Goal: Task Accomplishment & Management: Use online tool/utility

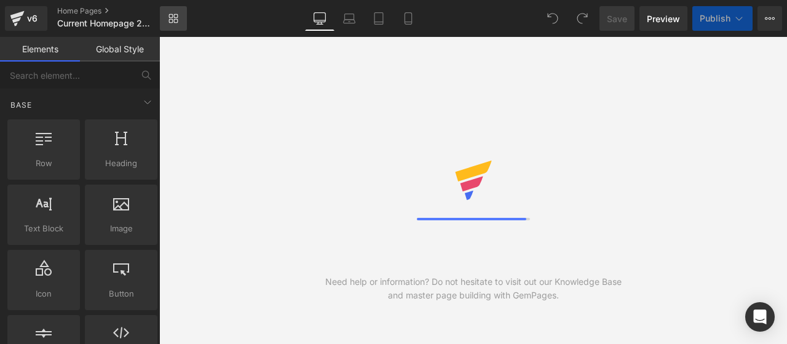
click at [178, 15] on icon at bounding box center [174, 19] width 10 height 10
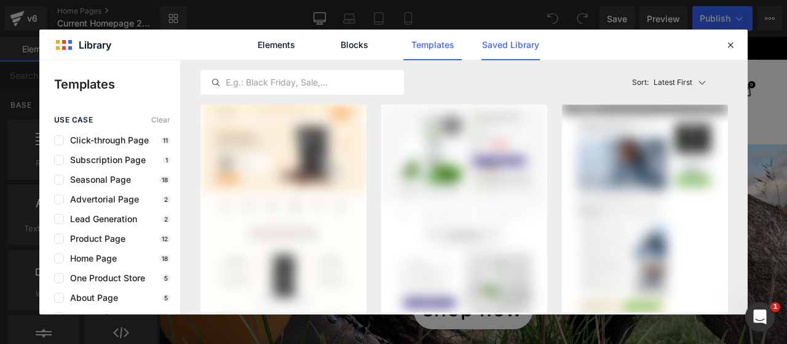
click at [521, 42] on link "Saved Library" at bounding box center [511, 45] width 58 height 31
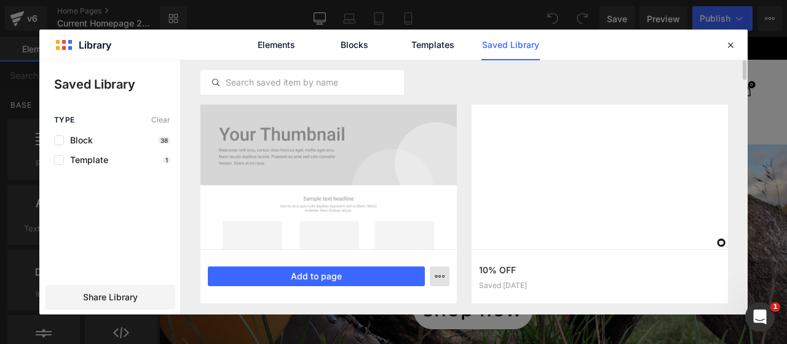
click at [442, 277] on icon "button" at bounding box center [440, 276] width 10 height 10
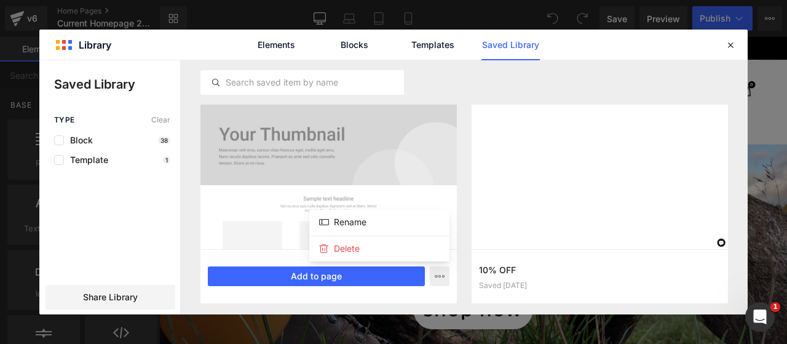
click at [331, 275] on div at bounding box center [393, 187] width 709 height 254
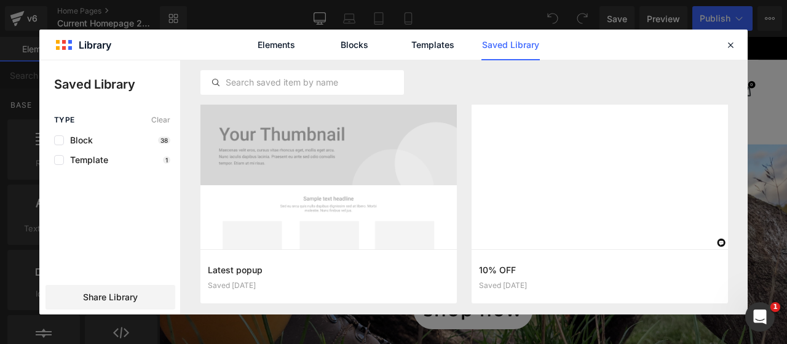
click at [0, 0] on button "Add to page" at bounding box center [0, 0] width 0 height 0
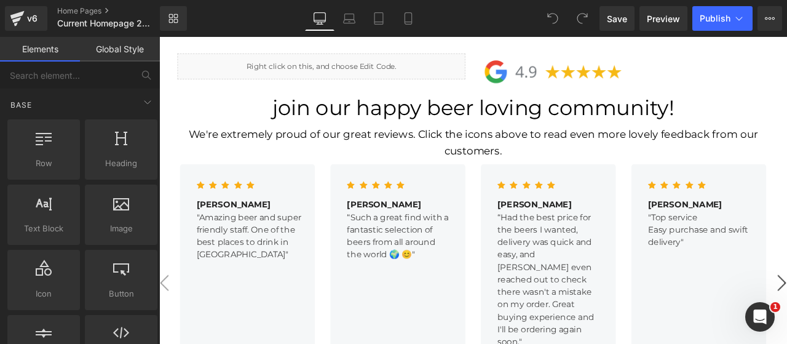
scroll to position [1871, 0]
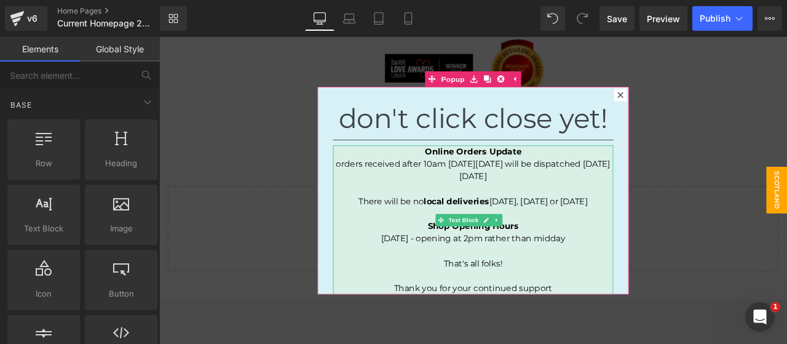
click at [461, 191] on span "orders received after 10am on Thursday 28th August will be dispatched on Monday…" at bounding box center [531, 194] width 325 height 26
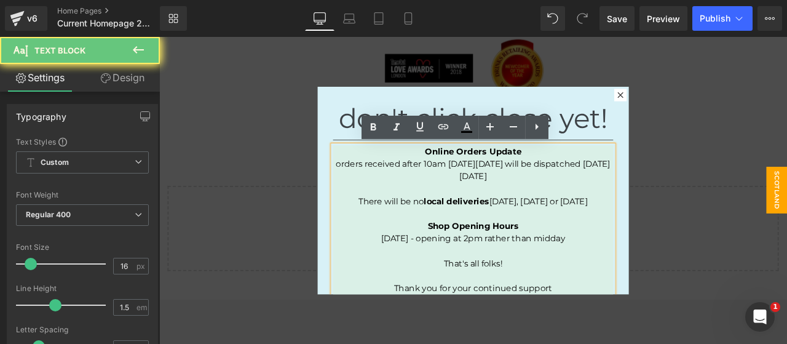
click at [453, 191] on span "orders received after 10am on Thursday 28th August will be dispatched on Monday…" at bounding box center [531, 194] width 325 height 26
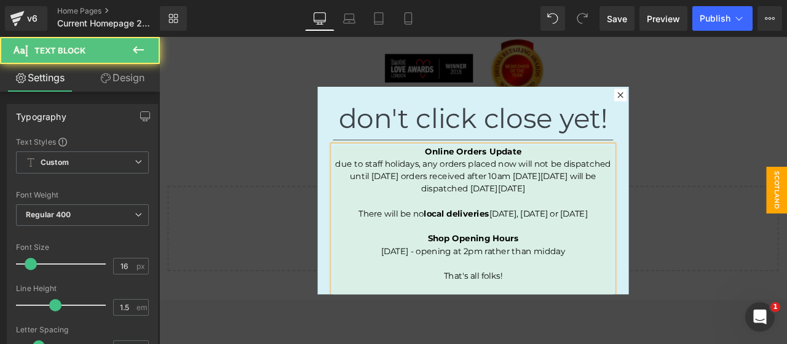
click at [517, 202] on span "due to staff holidays, any orders placed now will not be dispatched until wedne…" at bounding box center [532, 201] width 327 height 41
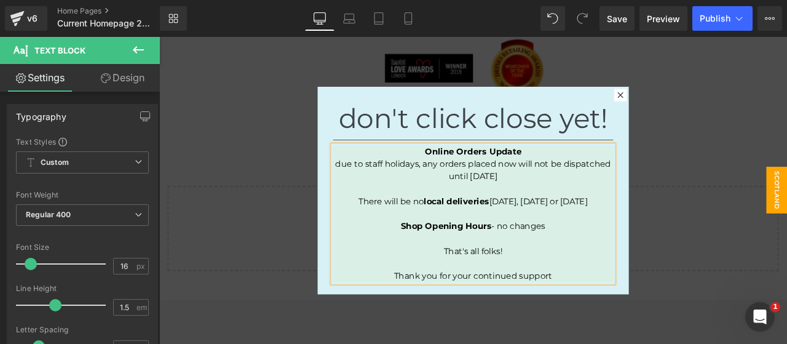
click at [480, 106] on div "don't click close yet! Heading Separator Online Orders Update due to staff holi…" at bounding box center [531, 219] width 369 height 246
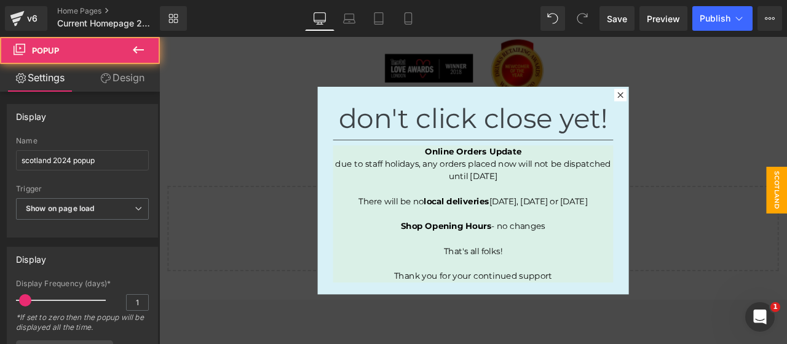
click at [480, 106] on div "don't click close yet! Heading Separator Online Orders Update due to staff holi…" at bounding box center [531, 219] width 369 height 246
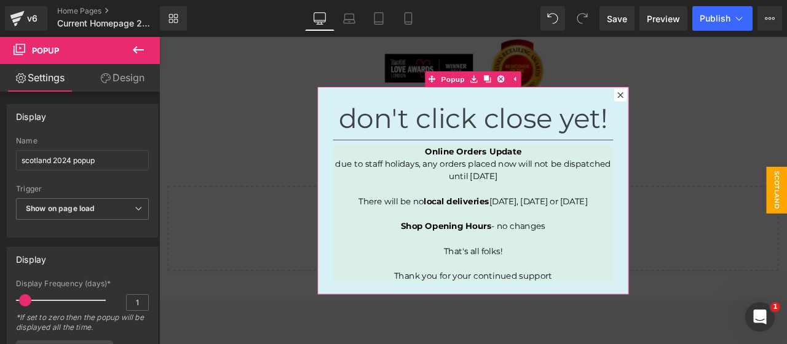
click at [119, 78] on link "Design" at bounding box center [122, 78] width 80 height 28
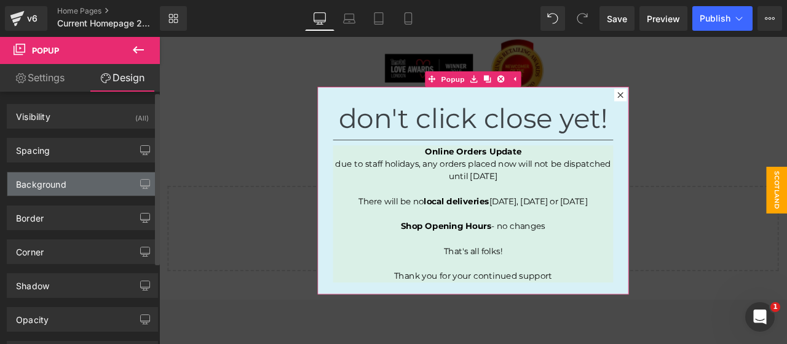
click at [25, 188] on div "Background" at bounding box center [41, 180] width 50 height 17
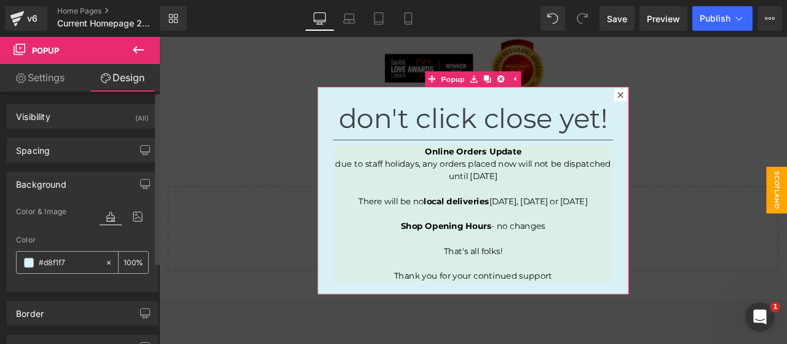
click at [33, 263] on span at bounding box center [29, 263] width 10 height 10
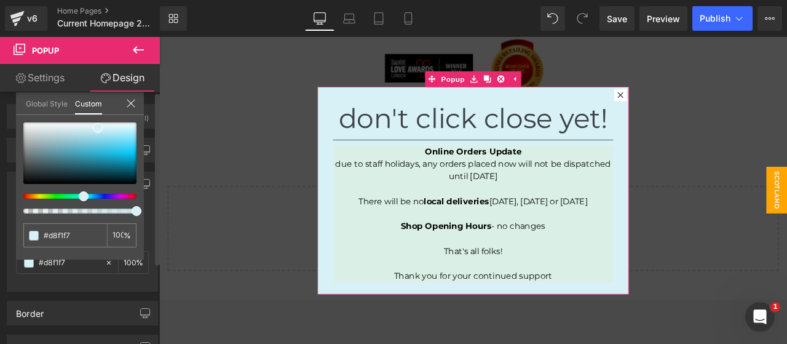
click at [67, 197] on div at bounding box center [74, 196] width 113 height 5
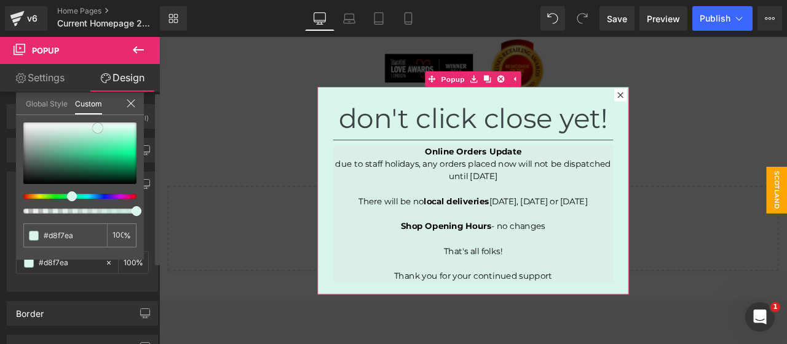
click at [73, 140] on div at bounding box center [79, 153] width 113 height 62
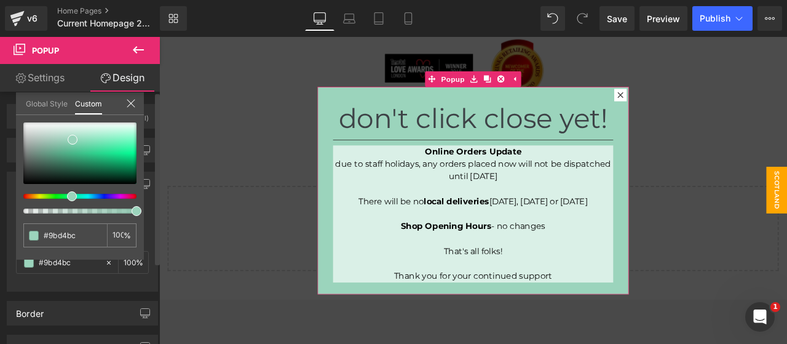
click at [132, 109] on div at bounding box center [131, 104] width 10 height 12
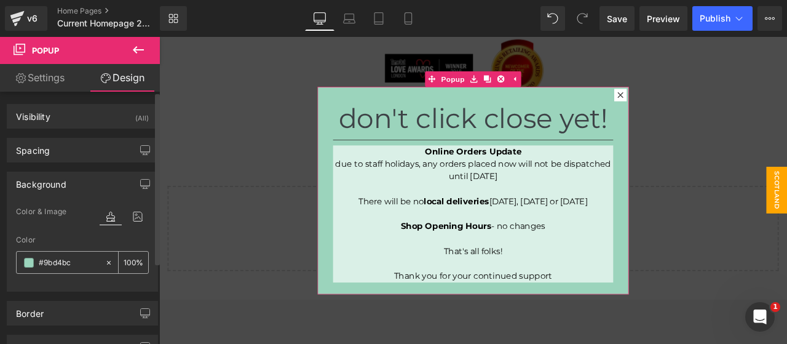
click at [52, 263] on input "#d8f1f7" at bounding box center [69, 263] width 60 height 14
type input "#9bd4bc"
click at [65, 175] on div "Background" at bounding box center [41, 180] width 50 height 17
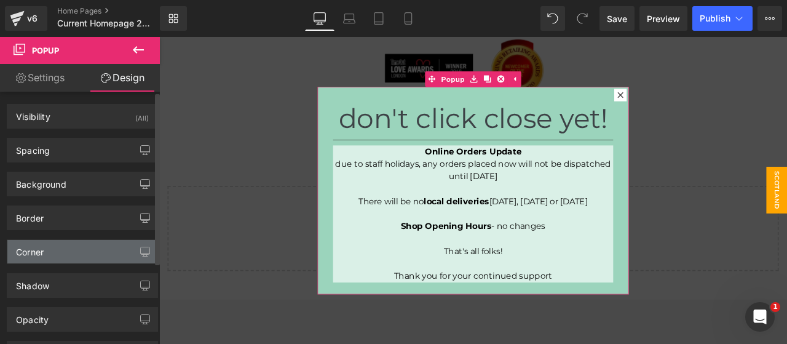
click at [41, 242] on div "Corner" at bounding box center [30, 248] width 28 height 17
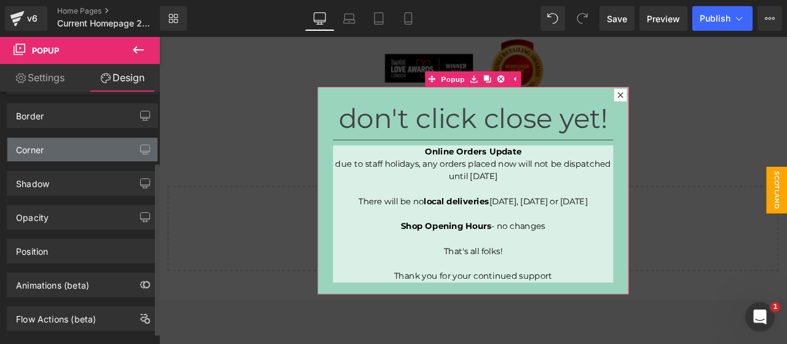
click at [87, 138] on div "Corner" at bounding box center [82, 149] width 150 height 23
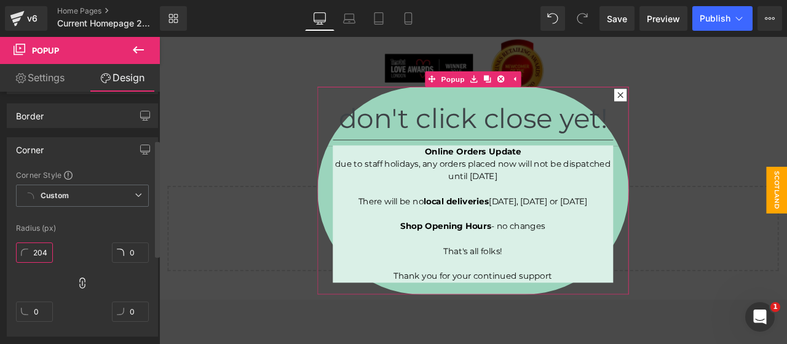
scroll to position [0, 0]
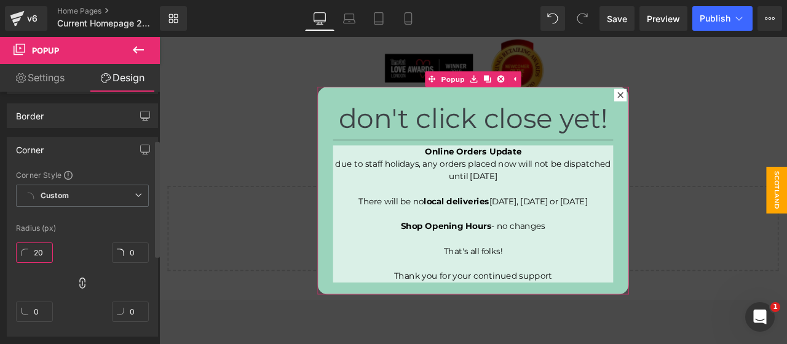
type input "2"
type input "20"
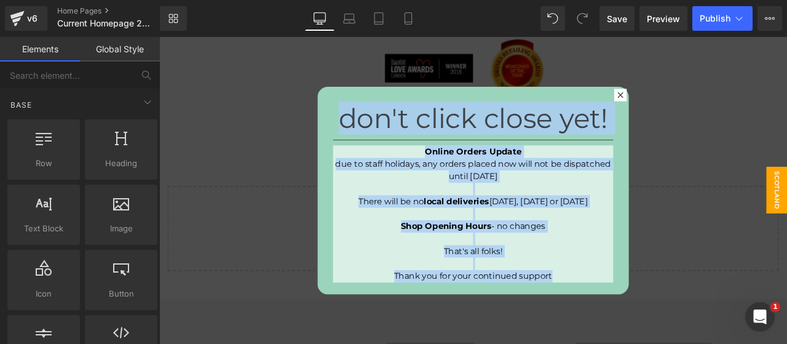
scroll to position [1847, 0]
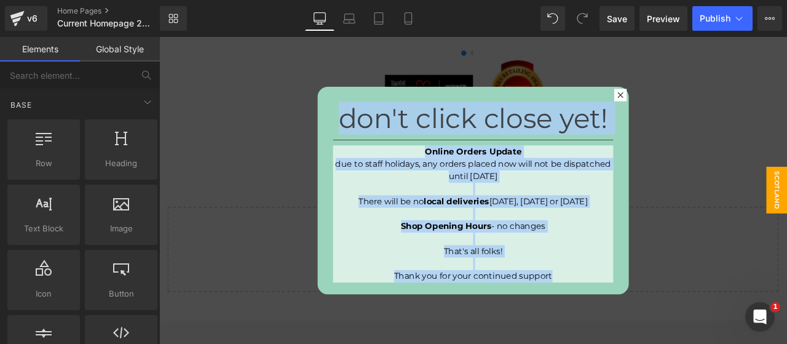
click at [371, 204] on p "due to staff holidays, any orders placed now will not be dispatched until wedne…" at bounding box center [531, 195] width 332 height 30
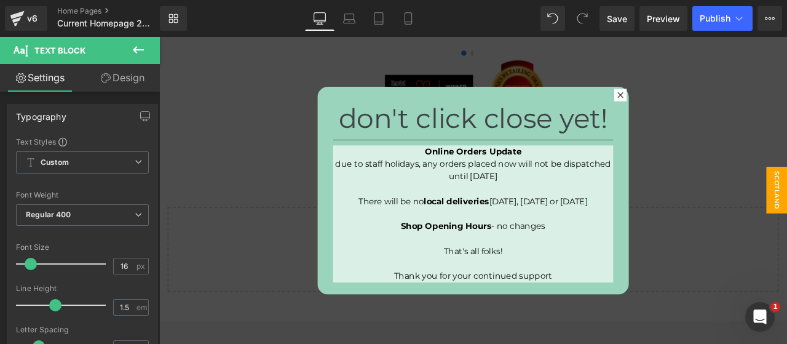
click at [129, 70] on link "Design" at bounding box center [122, 78] width 80 height 28
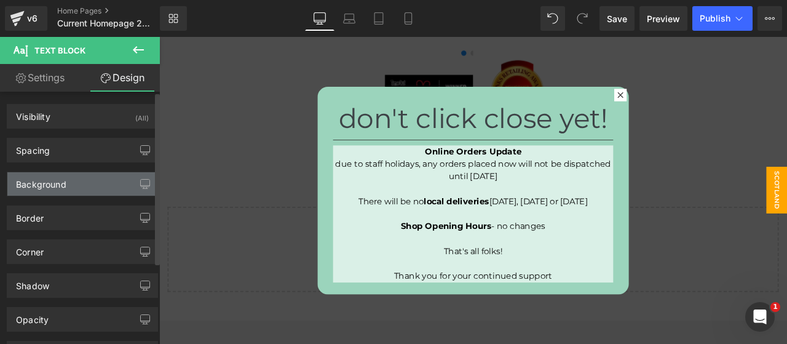
click at [50, 176] on div "Background" at bounding box center [41, 180] width 50 height 17
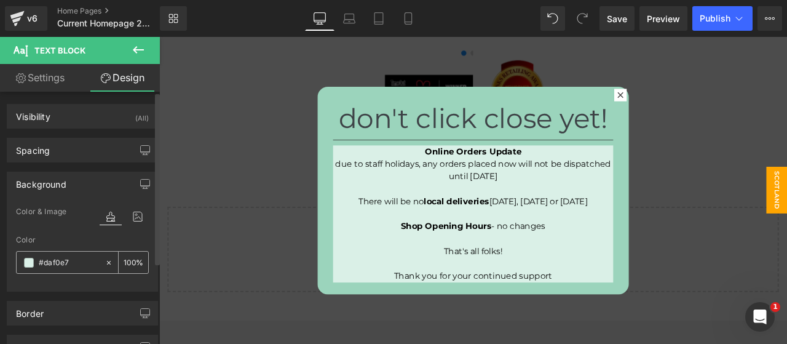
click at [37, 259] on div "#daf0e7" at bounding box center [61, 263] width 88 height 22
click at [54, 260] on input "#daf0e7" at bounding box center [69, 263] width 60 height 14
paste input "9bd4bc"
type input "#9bd4bc"
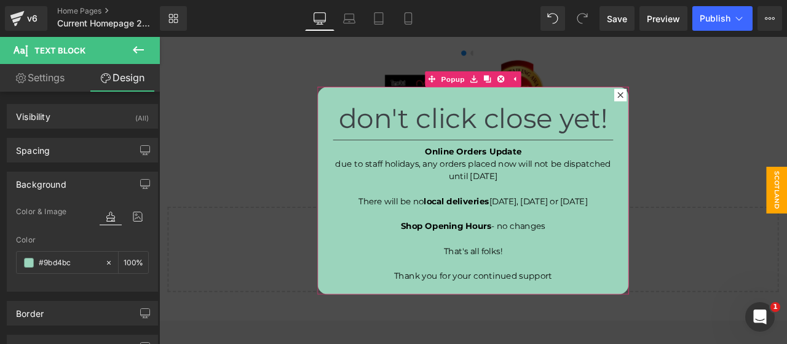
click at [615, 102] on div "don't click close yet! Heading Separator Online Orders Update due to staff holi…" at bounding box center [531, 219] width 369 height 246
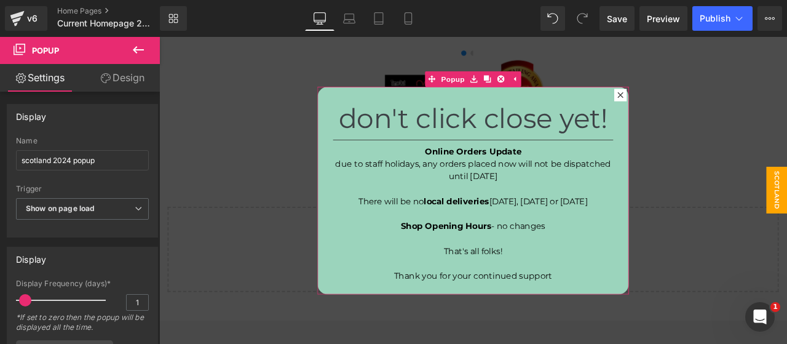
click at [107, 78] on icon at bounding box center [106, 78] width 10 height 10
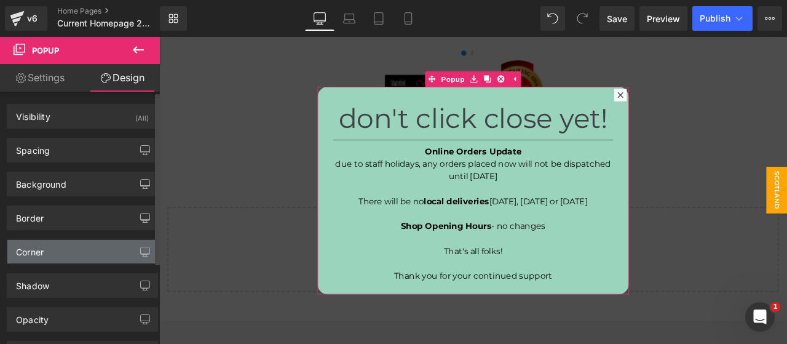
click at [46, 251] on div "Corner" at bounding box center [82, 251] width 150 height 23
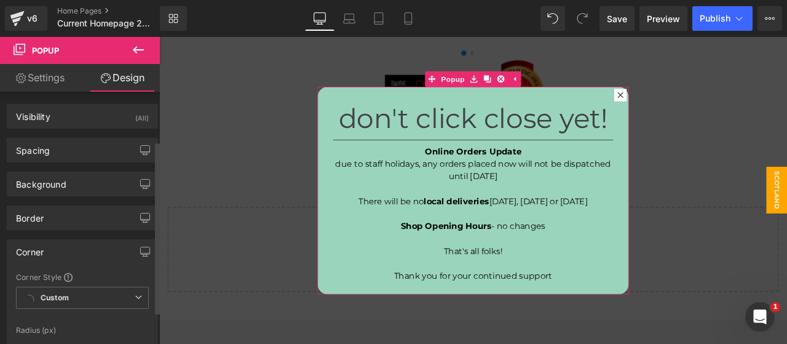
scroll to position [102, 0]
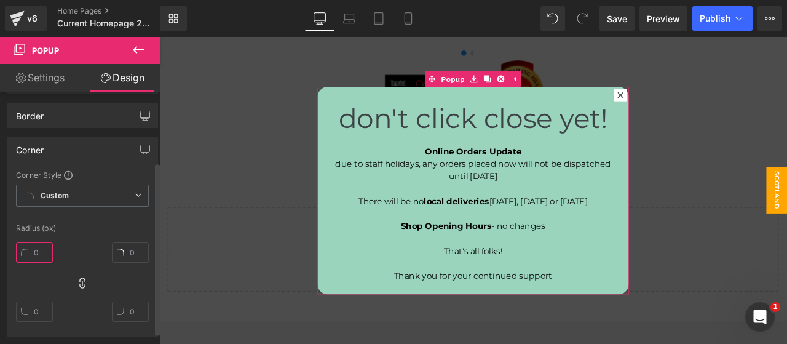
click at [39, 249] on input "text" at bounding box center [34, 252] width 37 height 20
type input "50"
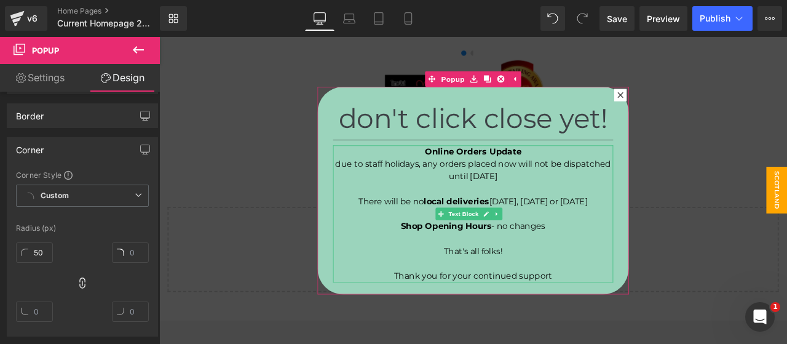
click at [564, 318] on span "Thank you for your continued support" at bounding box center [532, 320] width 188 height 12
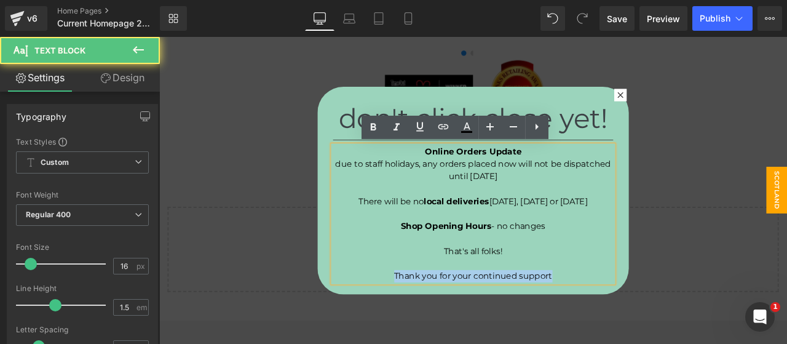
click at [564, 318] on span "Thank you for your continued support" at bounding box center [532, 320] width 188 height 12
click at [556, 320] on span "Thank you for your continued support" at bounding box center [532, 320] width 188 height 12
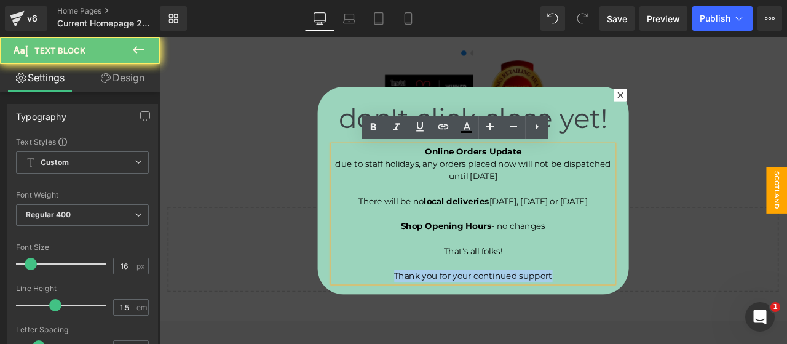
click at [556, 320] on span "Thank you for your continued support" at bounding box center [532, 320] width 188 height 12
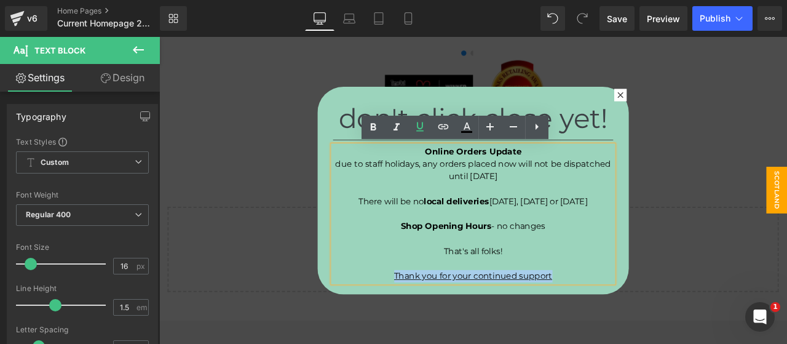
click at [733, 239] on div at bounding box center [531, 219] width 744 height 364
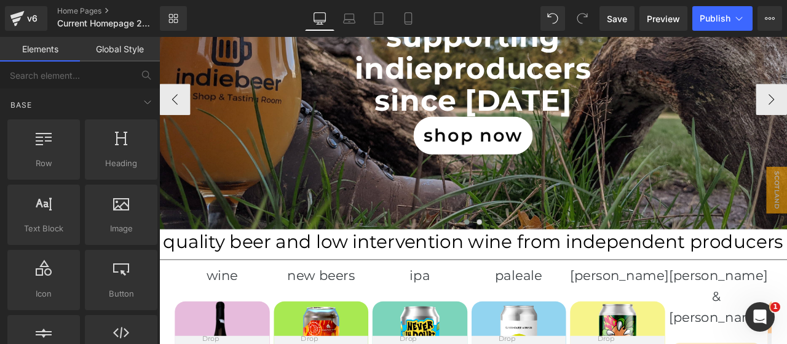
scroll to position [0, 0]
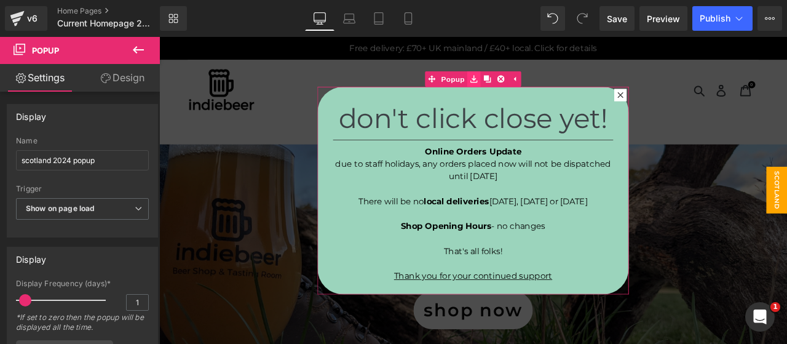
click at [528, 90] on icon at bounding box center [532, 86] width 9 height 9
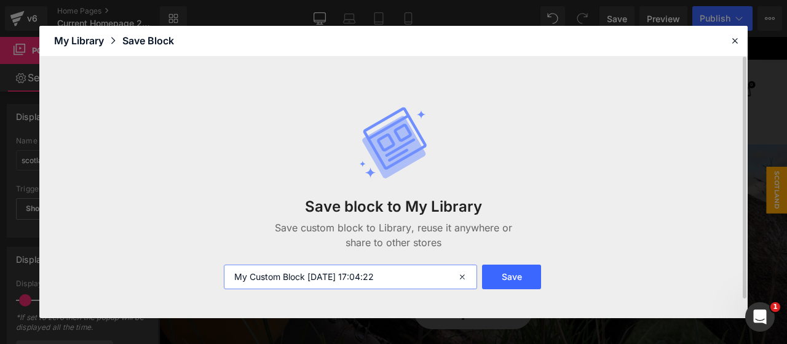
drag, startPoint x: 407, startPoint y: 278, endPoint x: 230, endPoint y: 270, distance: 177.4
click at [230, 270] on input "My Custom Block 2025-10-09 17:04:22" at bounding box center [350, 277] width 253 height 25
type input "Current pop up"
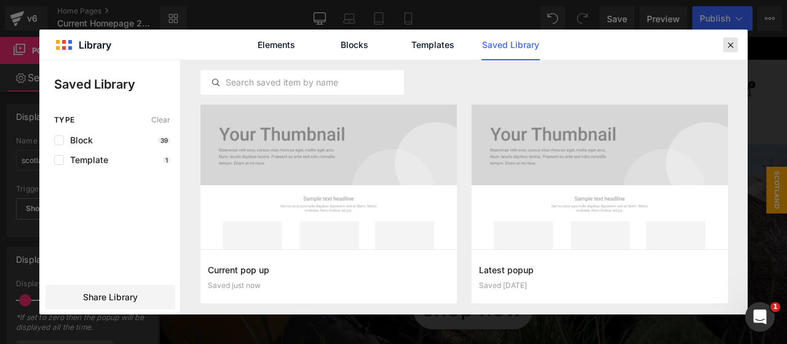
click at [728, 47] on icon at bounding box center [730, 44] width 11 height 11
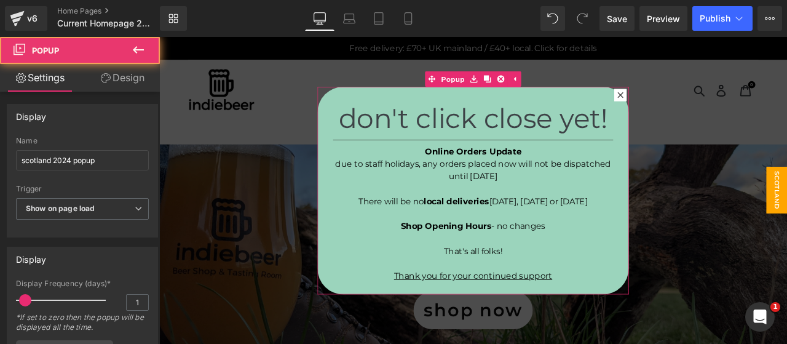
click at [660, 111] on div "don't click close yet! Heading Separator Online Orders Update due to staff holi…" at bounding box center [531, 219] width 369 height 246
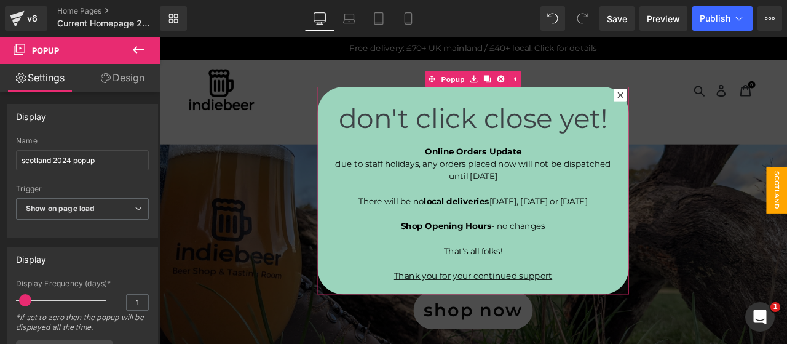
click at [118, 76] on link "Design" at bounding box center [122, 78] width 80 height 28
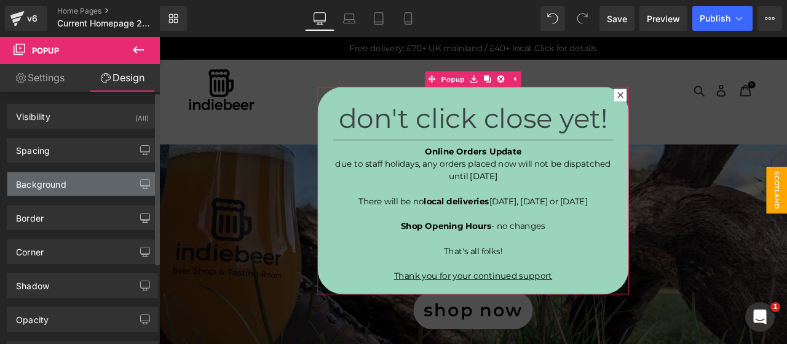
click at [28, 181] on div "Background" at bounding box center [41, 180] width 50 height 17
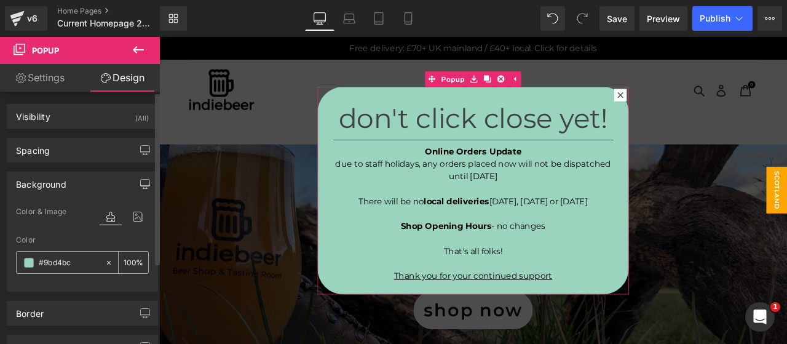
click at [26, 266] on div at bounding box center [61, 263] width 88 height 22
click at [28, 261] on span at bounding box center [29, 263] width 10 height 10
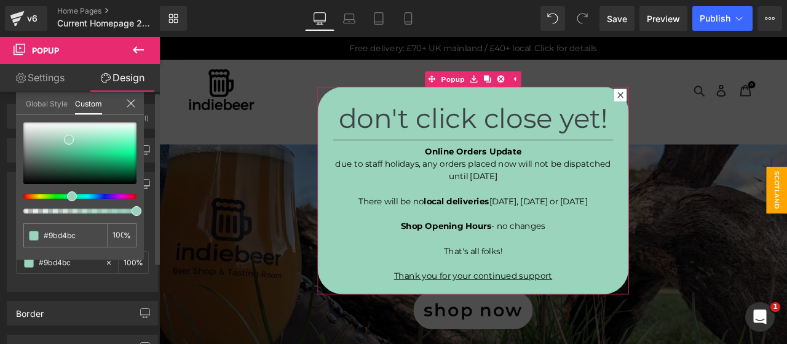
click at [42, 195] on div at bounding box center [74, 196] width 113 height 5
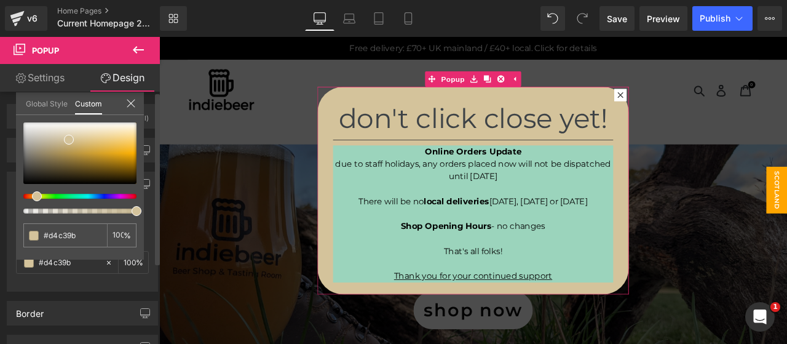
drag, startPoint x: 46, startPoint y: 196, endPoint x: 31, endPoint y: 203, distance: 15.7
click at [31, 203] on div at bounding box center [79, 167] width 113 height 91
click at [90, 136] on div at bounding box center [79, 153] width 113 height 62
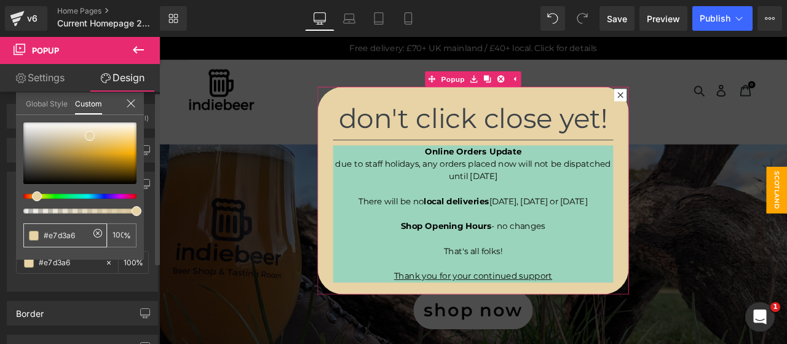
drag, startPoint x: 80, startPoint y: 238, endPoint x: 23, endPoint y: 223, distance: 58.7
click at [23, 223] on div "#9bd4bc" at bounding box center [65, 235] width 84 height 24
type input "#e7d3a6"
click at [401, 278] on p at bounding box center [531, 276] width 332 height 15
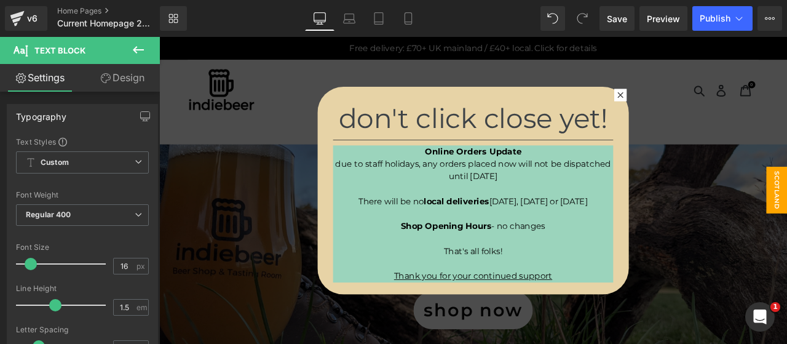
click at [124, 73] on link "Design" at bounding box center [122, 78] width 80 height 28
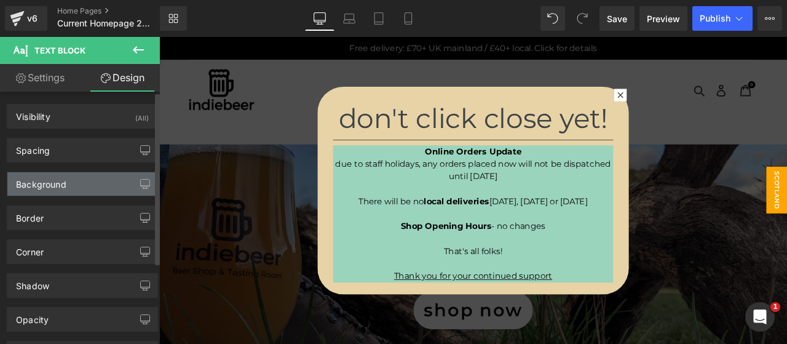
click at [41, 190] on div "Background" at bounding box center [82, 183] width 150 height 23
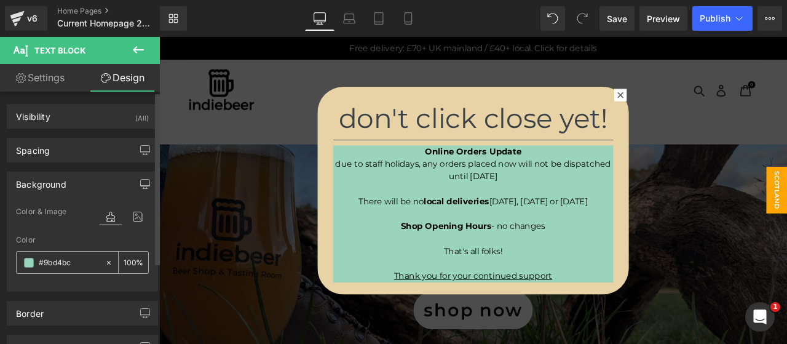
click at [58, 256] on input "text" at bounding box center [69, 263] width 60 height 14
paste input "e7d3a6"
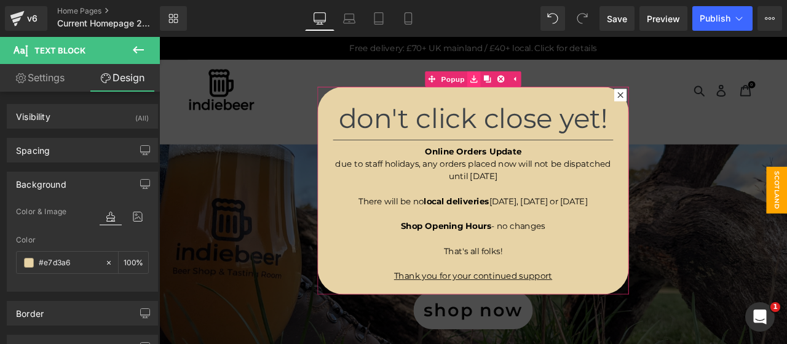
type input "#e7d3a6"
click at [531, 90] on icon at bounding box center [532, 86] width 9 height 9
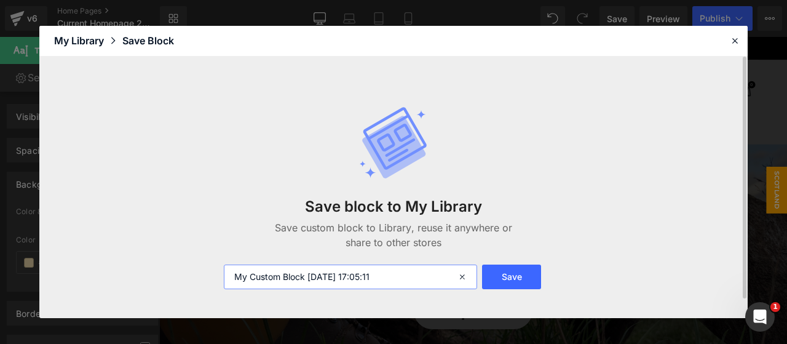
drag, startPoint x: 408, startPoint y: 271, endPoint x: 62, endPoint y: 236, distance: 348.7
click at [69, 236] on div "Save block to My Library Save custom block to Library, reuse it anywhere or sha…" at bounding box center [393, 187] width 709 height 261
type input "current pop up"
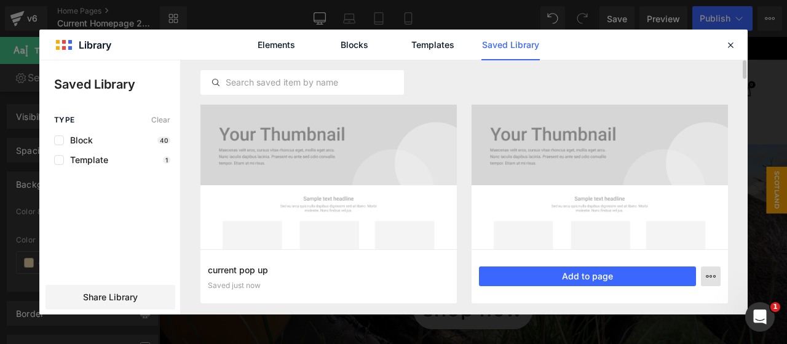
click at [712, 279] on icon "button" at bounding box center [711, 276] width 10 height 10
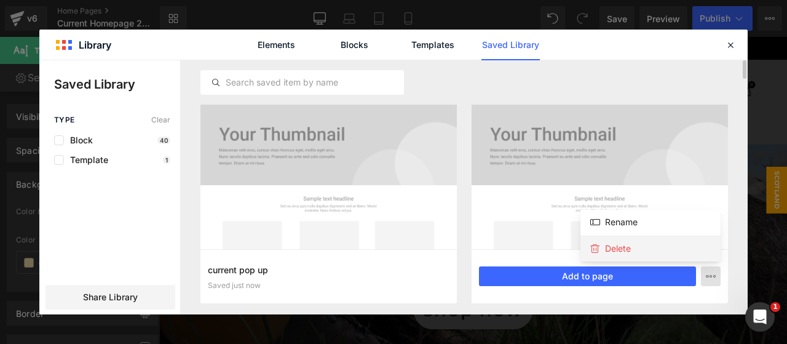
click at [617, 239] on div "Delete" at bounding box center [651, 249] width 140 height 26
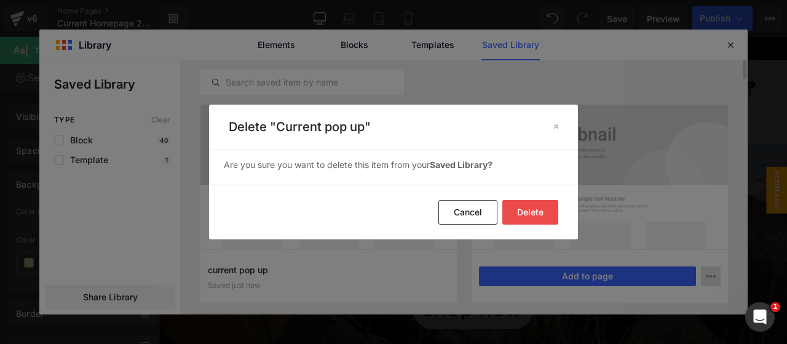
click at [512, 204] on button "Delete" at bounding box center [531, 212] width 56 height 25
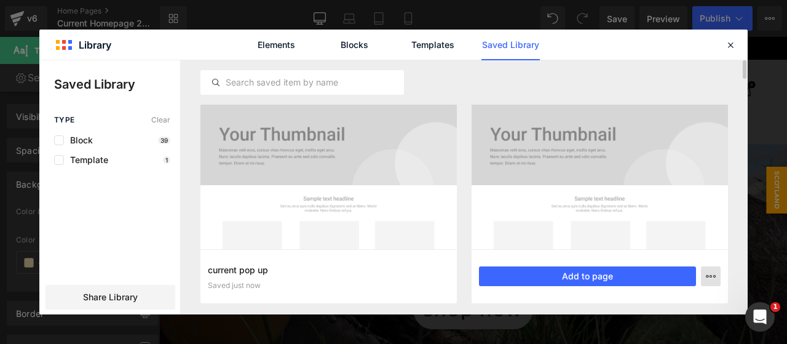
click at [718, 271] on button "button" at bounding box center [711, 276] width 20 height 20
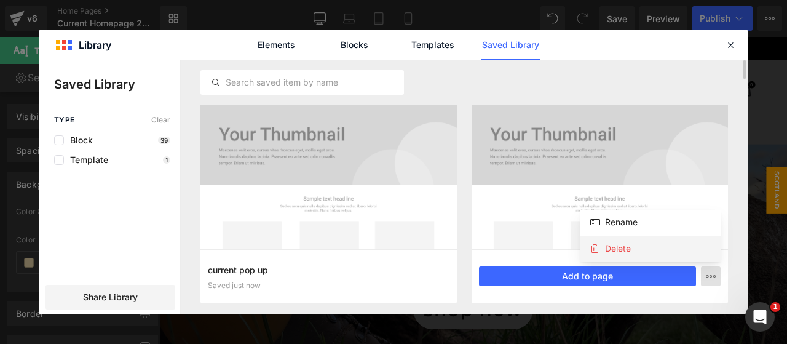
click at [626, 244] on p "Delete" at bounding box center [618, 248] width 26 height 11
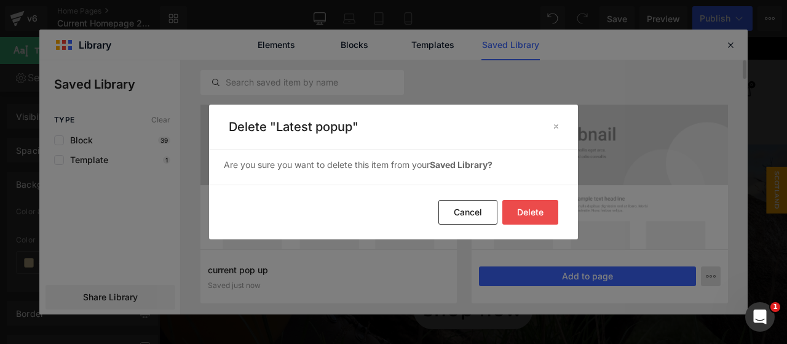
click at [531, 212] on button "Delete" at bounding box center [531, 212] width 56 height 25
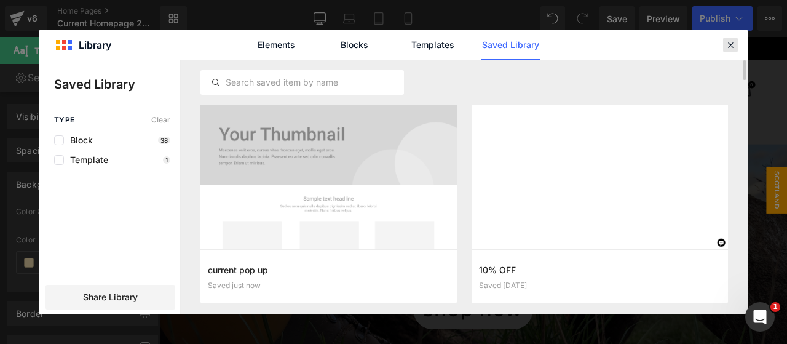
click at [733, 39] on icon at bounding box center [730, 44] width 11 height 11
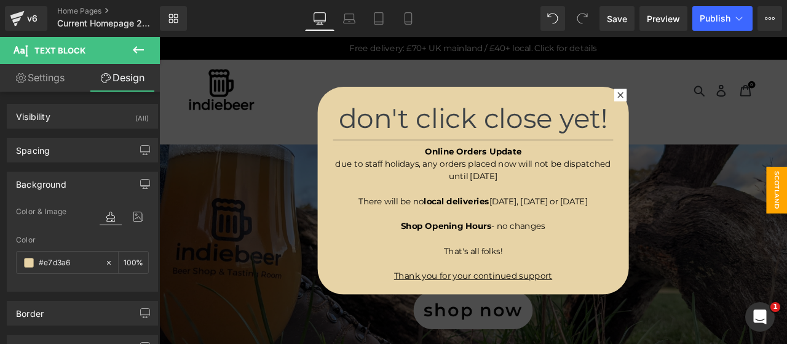
click at [787, 145] on div at bounding box center [531, 219] width 744 height 364
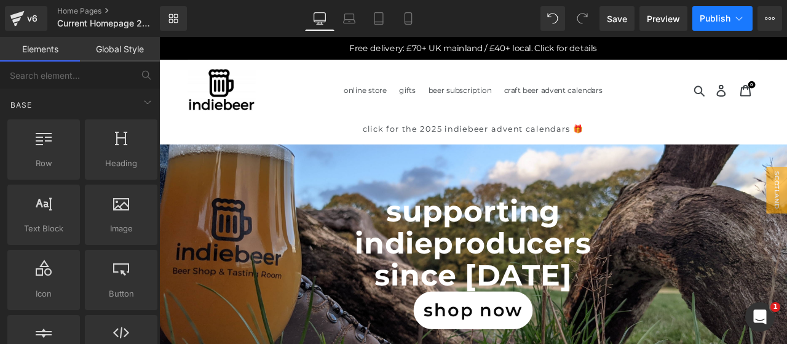
click at [709, 12] on button "Publish" at bounding box center [723, 18] width 60 height 25
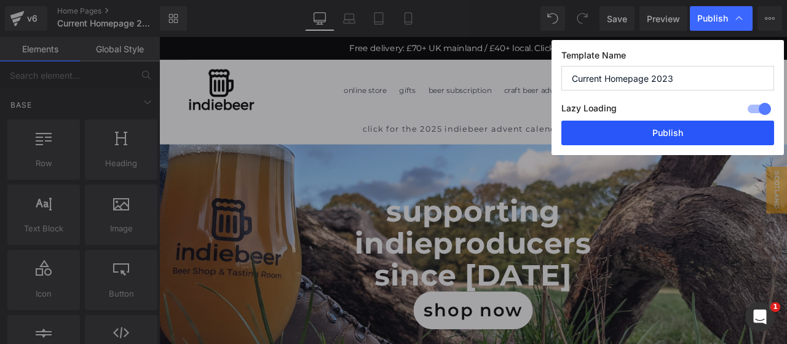
click at [664, 134] on button "Publish" at bounding box center [668, 133] width 213 height 25
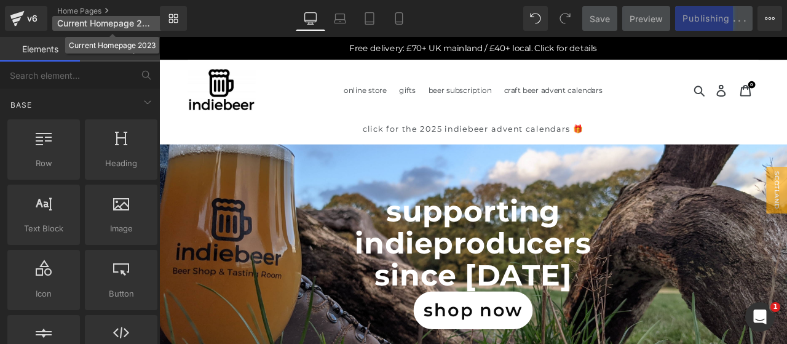
click at [126, 26] on span "Current Homepage 2023" at bounding box center [105, 23] width 97 height 10
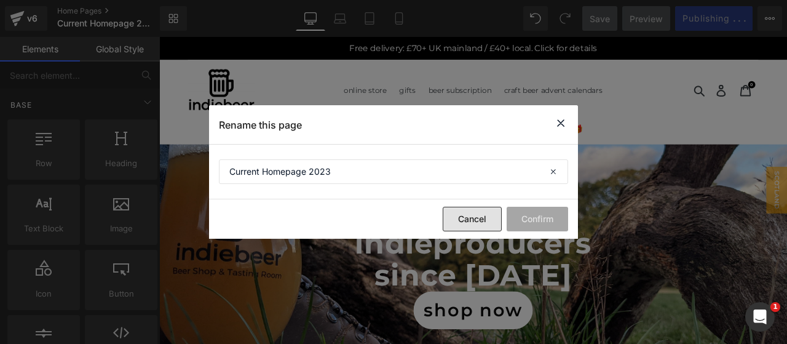
click at [476, 217] on button "Cancel" at bounding box center [472, 219] width 59 height 25
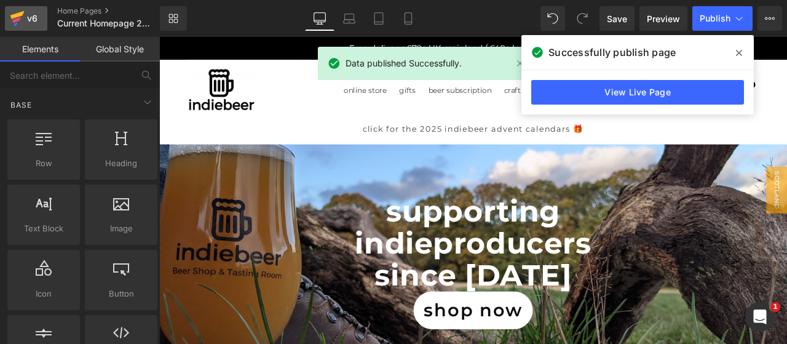
click at [46, 19] on link "v6" at bounding box center [26, 18] width 42 height 25
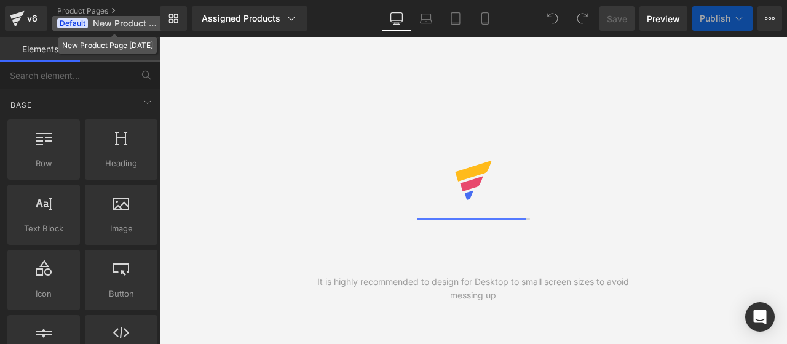
click at [114, 23] on span "New Product Page Sept 2022" at bounding box center [125, 23] width 64 height 10
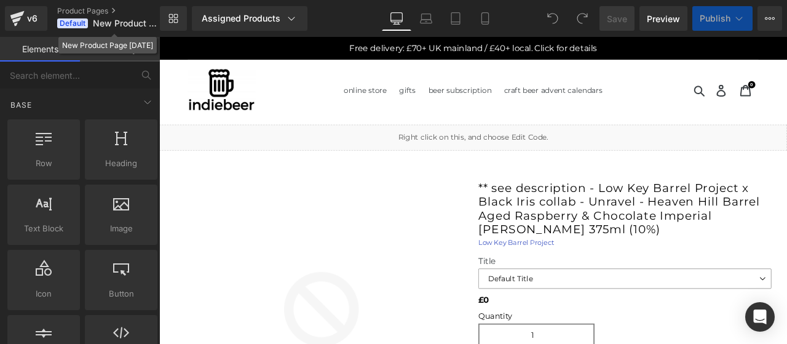
click at [114, 44] on div "New Product Page Sept 2022" at bounding box center [107, 45] width 91 height 13
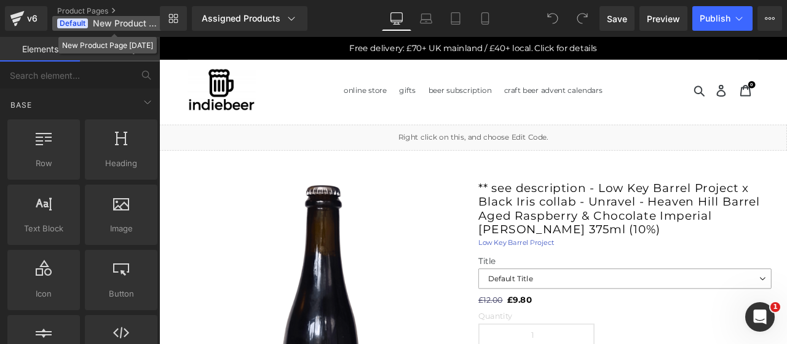
click at [108, 30] on p "Default New Product Page Sept 2022" at bounding box center [113, 23] width 123 height 15
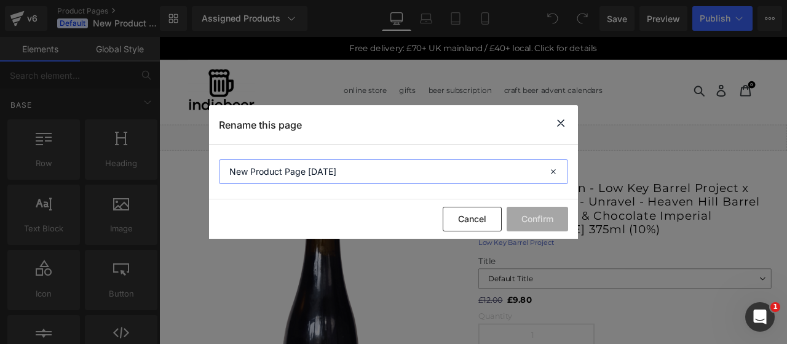
drag, startPoint x: 365, startPoint y: 175, endPoint x: 306, endPoint y: 174, distance: 59.7
click at [306, 174] on input "New Product Page Sept 2022" at bounding box center [393, 171] width 349 height 25
type input "Current Product Page"
click at [549, 213] on button "Confirm" at bounding box center [538, 219] width 62 height 25
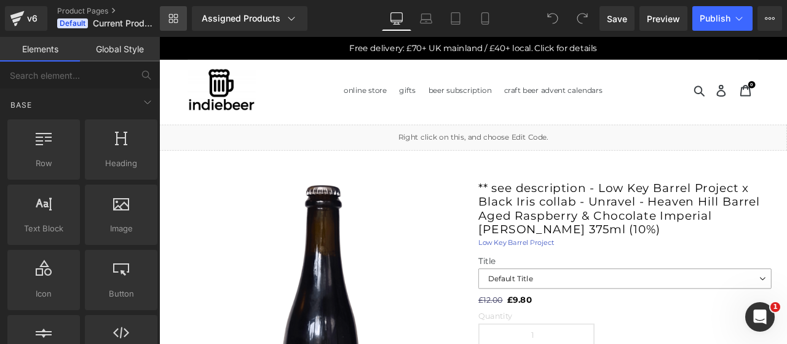
click at [177, 23] on icon at bounding box center [174, 19] width 10 height 10
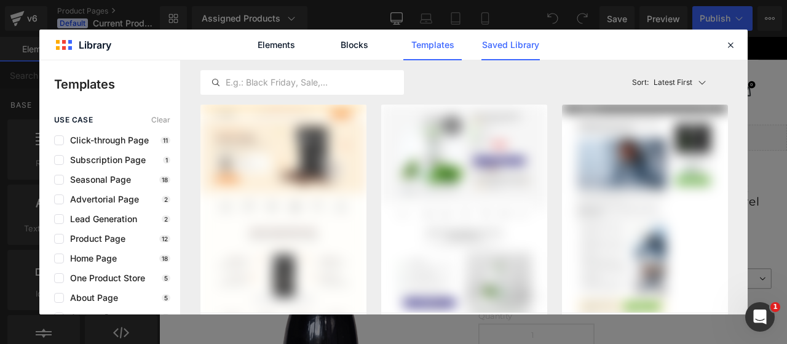
click at [509, 50] on link "Saved Library" at bounding box center [511, 45] width 58 height 31
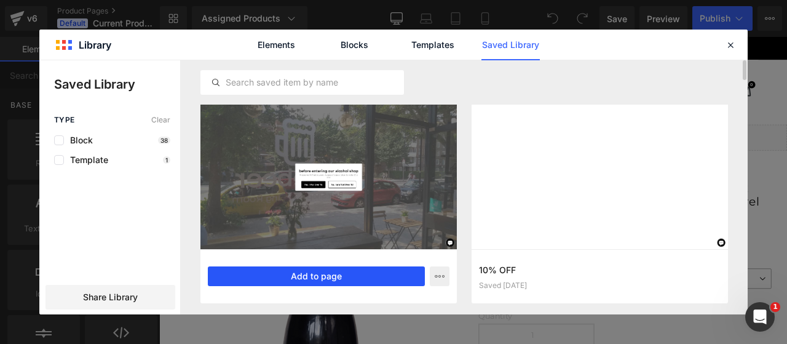
click at [346, 276] on button "Add to page" at bounding box center [316, 276] width 217 height 20
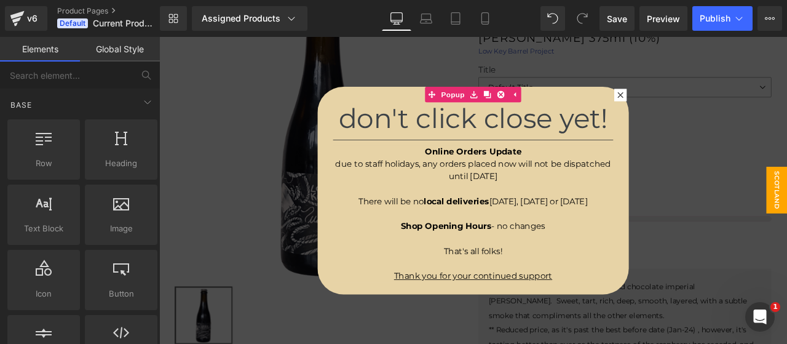
scroll to position [22, 0]
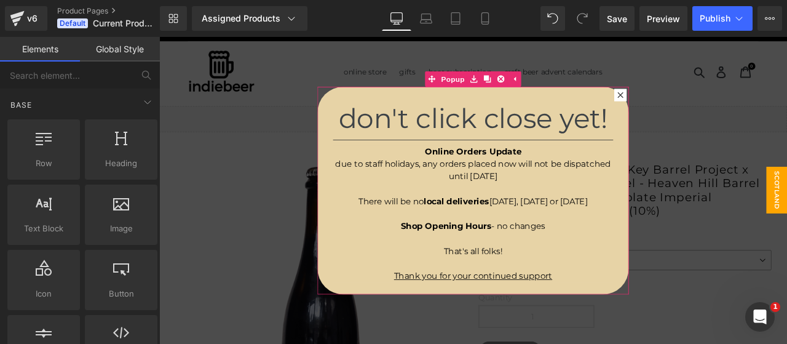
click at [703, 103] on icon at bounding box center [706, 105] width 7 height 7
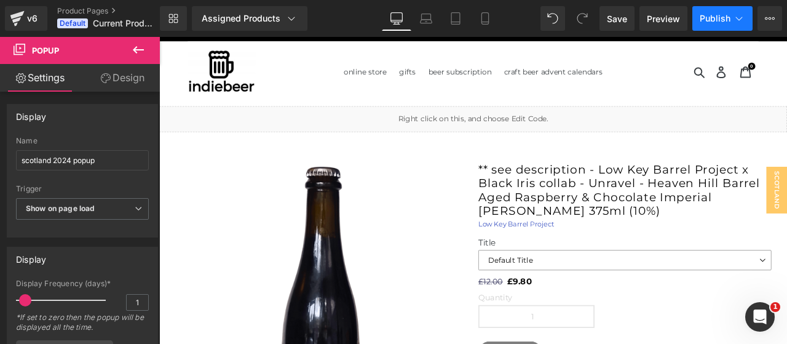
click at [710, 23] on span "Publish" at bounding box center [715, 19] width 31 height 10
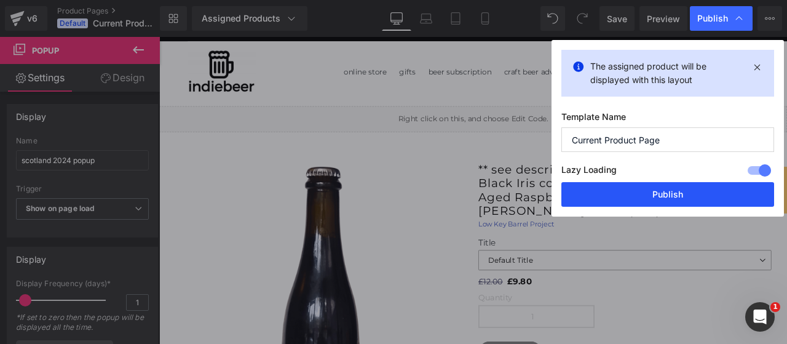
click at [646, 196] on button "Publish" at bounding box center [668, 194] width 213 height 25
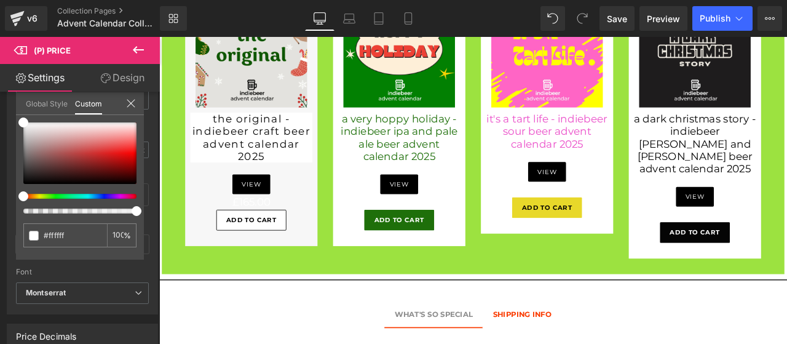
scroll to position [737, 0]
click at [25, 193] on span at bounding box center [23, 196] width 10 height 10
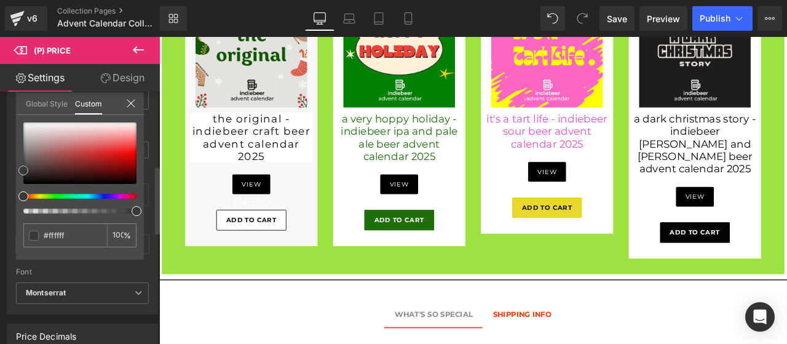
type input "#939393"
type input "#111111"
type input "#000000"
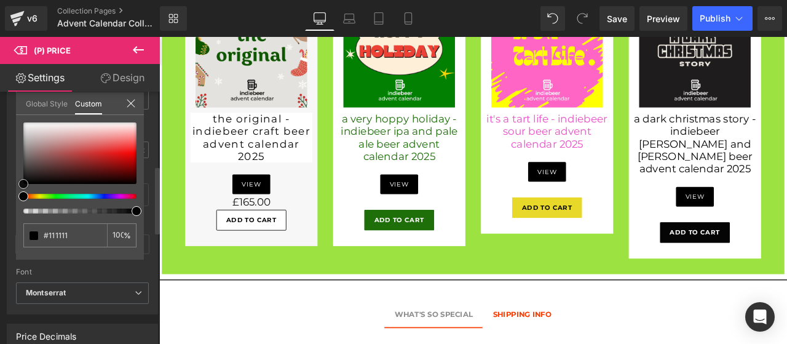
type input "#000000"
drag, startPoint x: 22, startPoint y: 120, endPoint x: 18, endPoint y: 207, distance: 87.4
click at [18, 207] on div "#000000 100 %" at bounding box center [80, 190] width 128 height 137
click at [440, 249] on div at bounding box center [531, 219] width 744 height 364
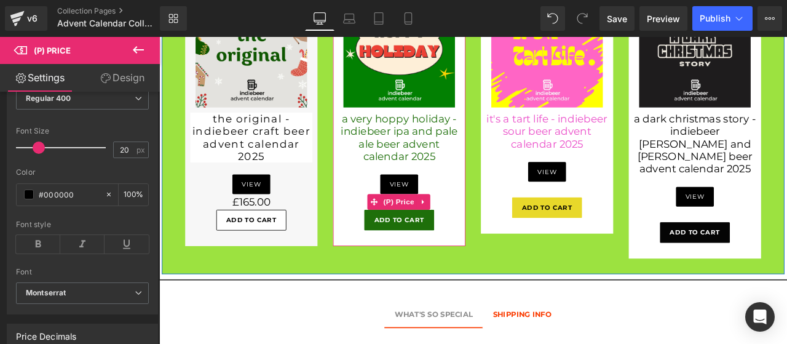
click at [440, 242] on span "(P) Price" at bounding box center [443, 232] width 43 height 18
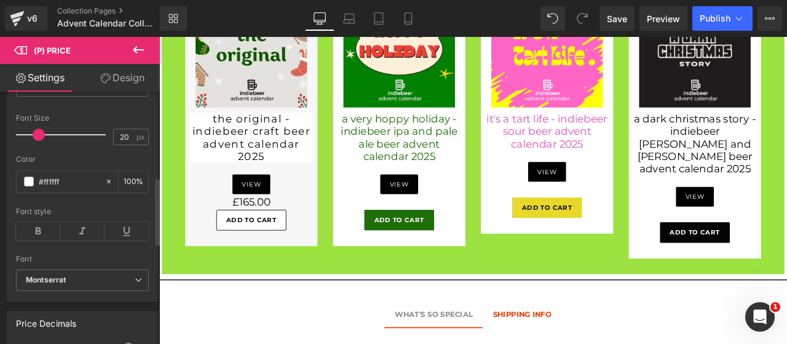
scroll to position [275, 0]
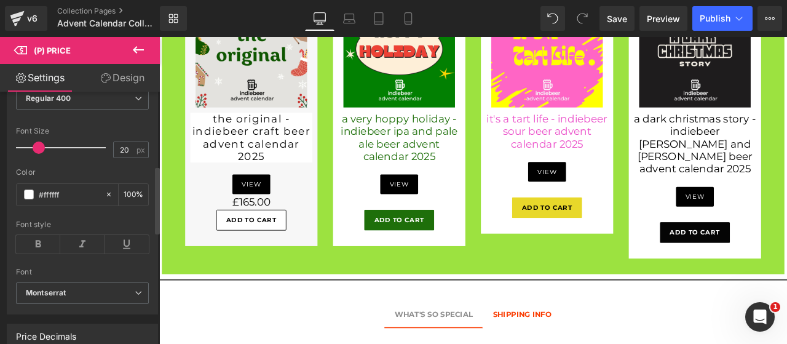
click at [30, 169] on div "Color" at bounding box center [82, 172] width 133 height 9
click at [28, 193] on span at bounding box center [29, 194] width 10 height 10
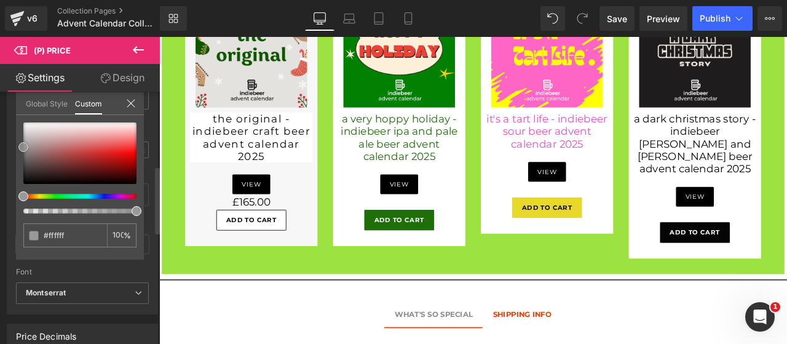
type input "#eaeaea"
type input "#6b6b6b"
type input "#000000"
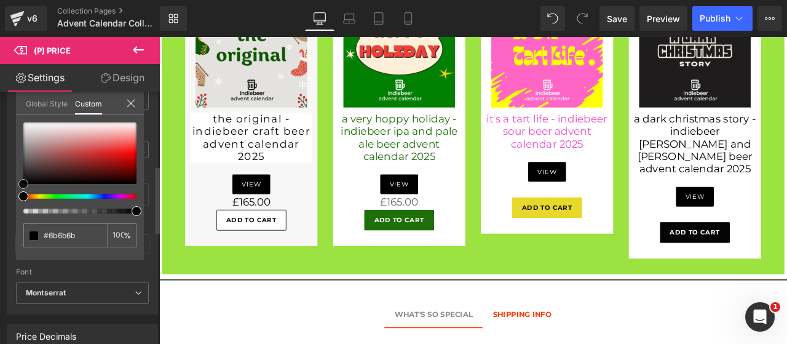
type input "#000000"
drag, startPoint x: 23, startPoint y: 120, endPoint x: 22, endPoint y: 189, distance: 68.9
click at [22, 189] on div "#000000 100 %" at bounding box center [80, 190] width 128 height 137
click at [604, 231] on div at bounding box center [531, 219] width 744 height 364
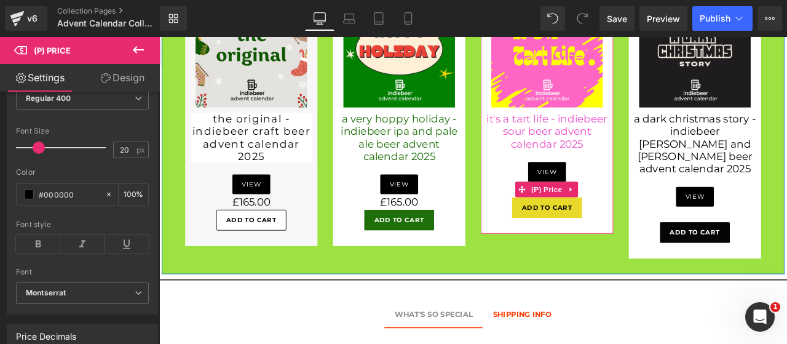
click at [604, 227] on span "(P) Price" at bounding box center [618, 218] width 43 height 18
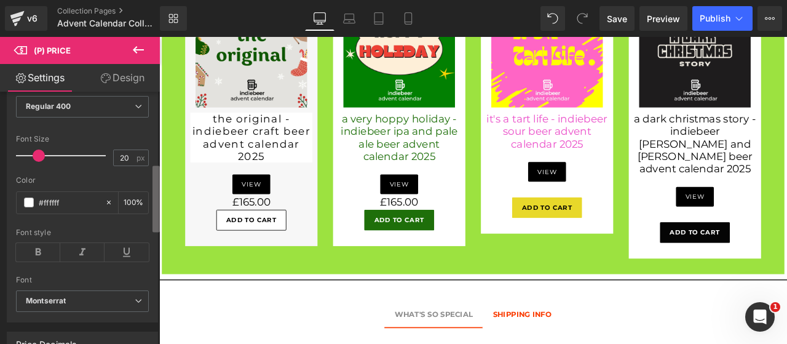
click at [156, 178] on b at bounding box center [156, 199] width 7 height 66
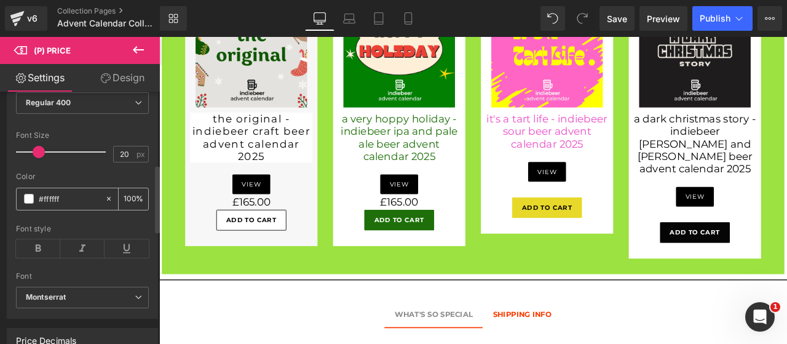
click at [28, 199] on span at bounding box center [29, 199] width 10 height 10
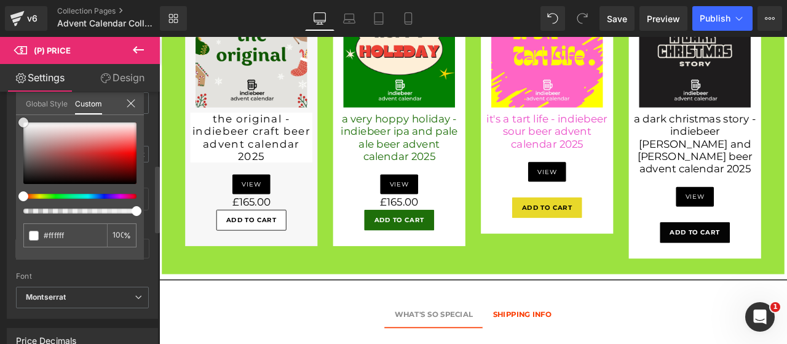
type input "#fcfcfc"
type input "#c1c1c1"
type input "#8e8e8e"
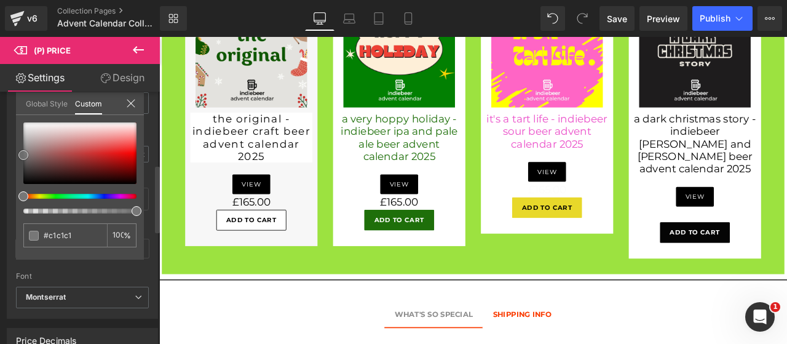
type input "#8e8e8e"
type input "#444444"
type input "#000000"
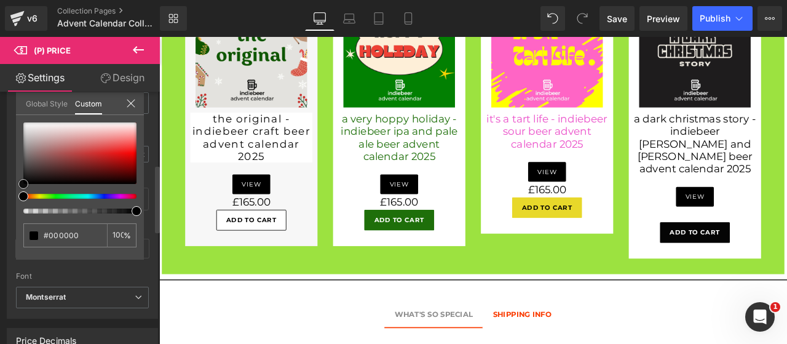
drag, startPoint x: 23, startPoint y: 121, endPoint x: 22, endPoint y: 185, distance: 64.6
click at [22, 185] on span at bounding box center [23, 184] width 10 height 10
click at [787, 248] on div at bounding box center [531, 219] width 744 height 364
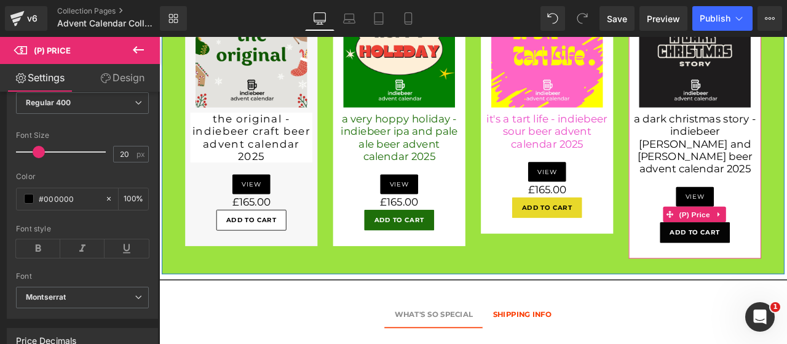
click at [787, 248] on span "(P) Price" at bounding box center [794, 247] width 43 height 18
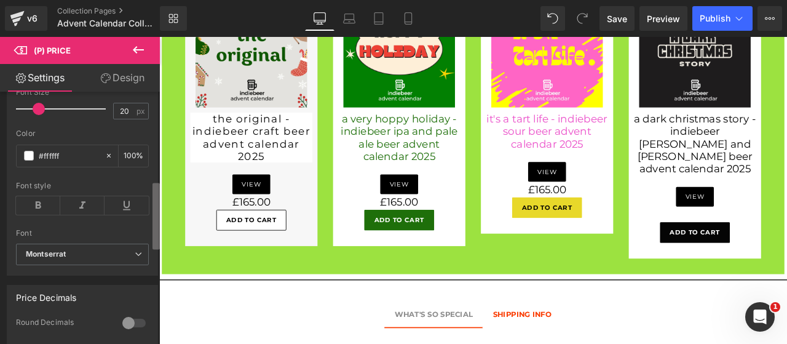
scroll to position [331, 0]
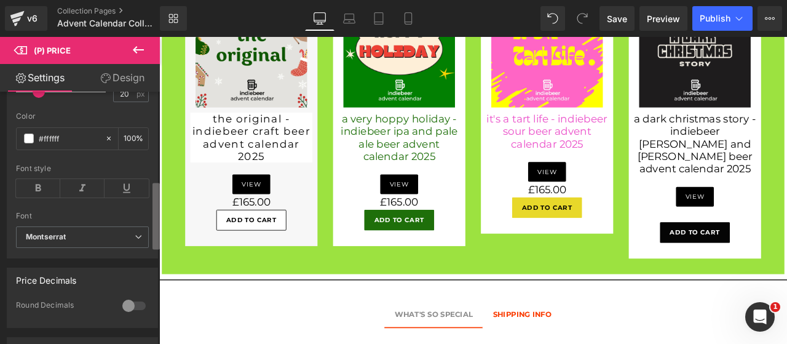
click at [156, 183] on b at bounding box center [156, 216] width 7 height 66
click at [28, 134] on span at bounding box center [29, 139] width 10 height 10
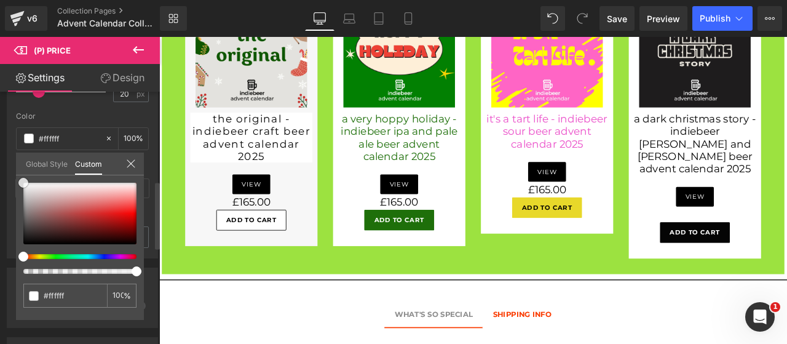
type input "#fcfcfc"
type input "#adadad"
type input "#6b6b6b"
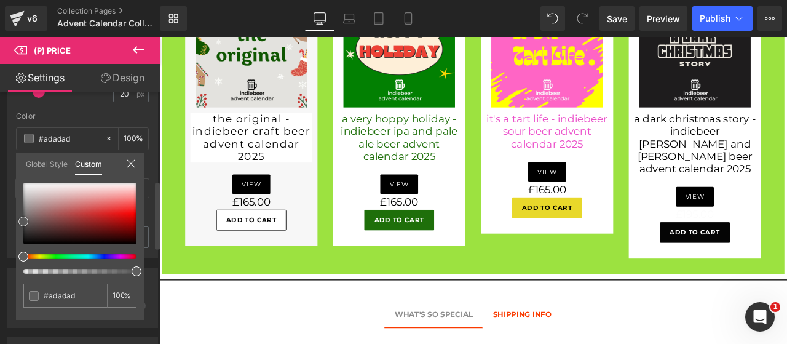
type input "#6b6b6b"
type input "#383838"
type input "#1c1c1c"
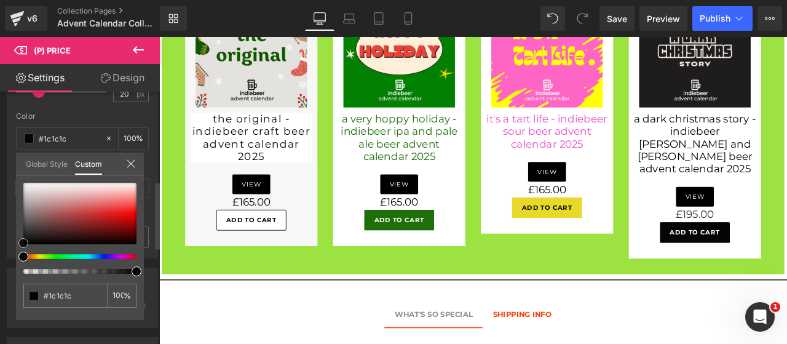
type input "#070707"
type input "#000000"
drag, startPoint x: 22, startPoint y: 181, endPoint x: 17, endPoint y: 259, distance: 77.7
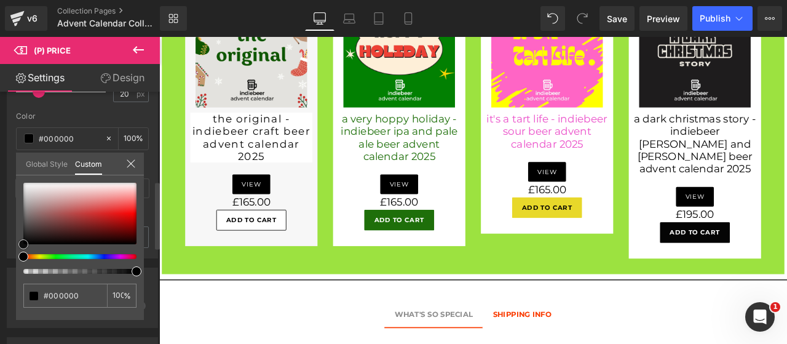
click at [17, 259] on div "#000000 100 %" at bounding box center [80, 251] width 128 height 137
click at [716, 21] on span "Publish" at bounding box center [715, 19] width 31 height 10
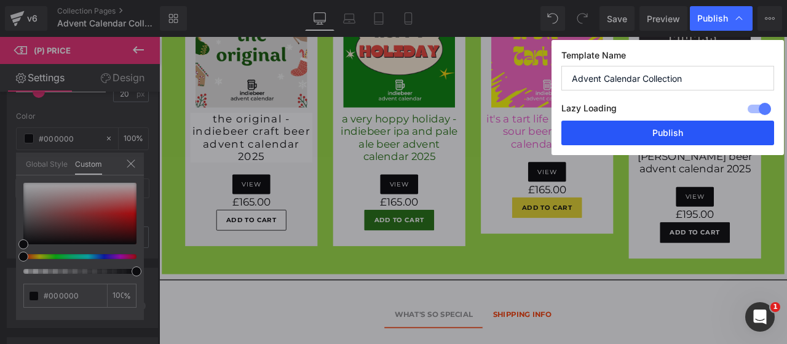
click at [668, 134] on button "Publish" at bounding box center [668, 133] width 213 height 25
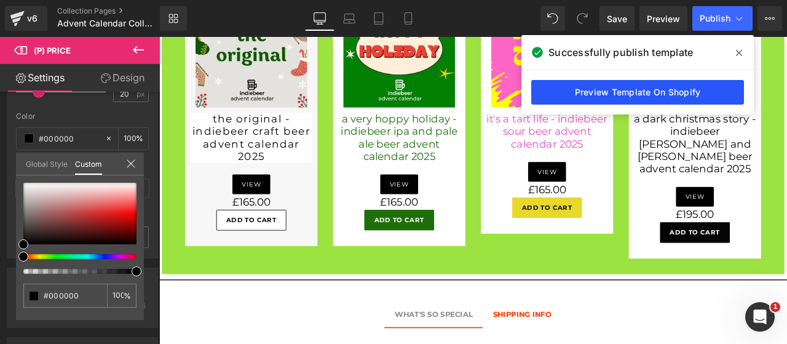
click at [631, 89] on link "Preview Template On Shopify" at bounding box center [638, 92] width 213 height 25
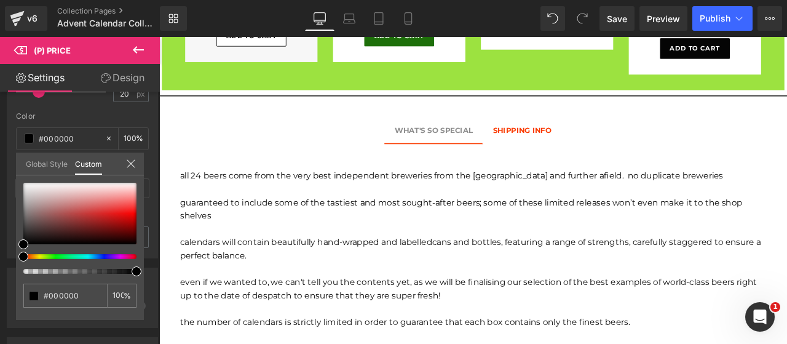
scroll to position [965, 0]
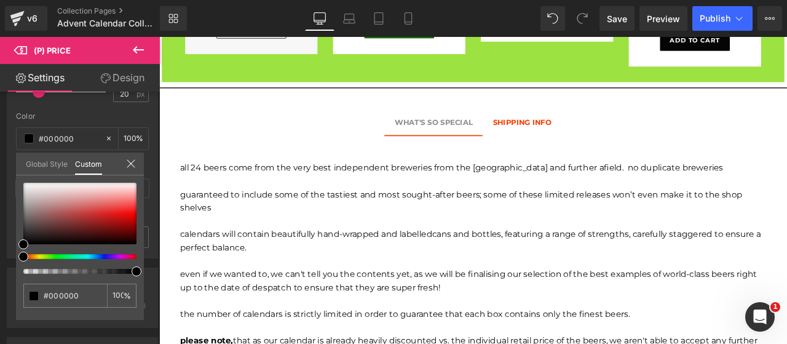
click at [586, 137] on div at bounding box center [531, 219] width 744 height 364
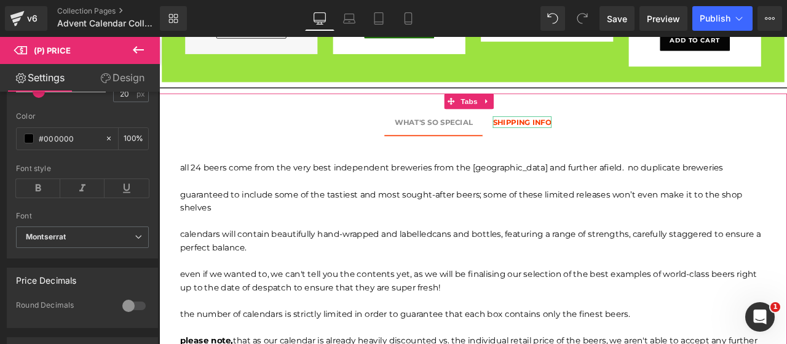
click at [586, 137] on div "SHIPPING INFO" at bounding box center [590, 138] width 70 height 14
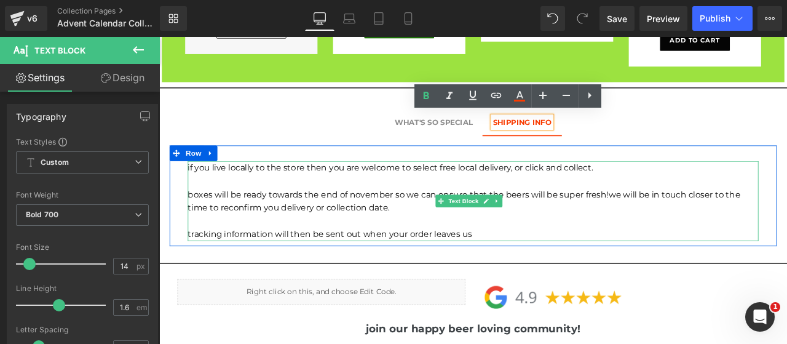
click at [346, 225] on p "boxes will be ready towards the end of November so we can ensure that the beers…" at bounding box center [531, 231] width 677 height 31
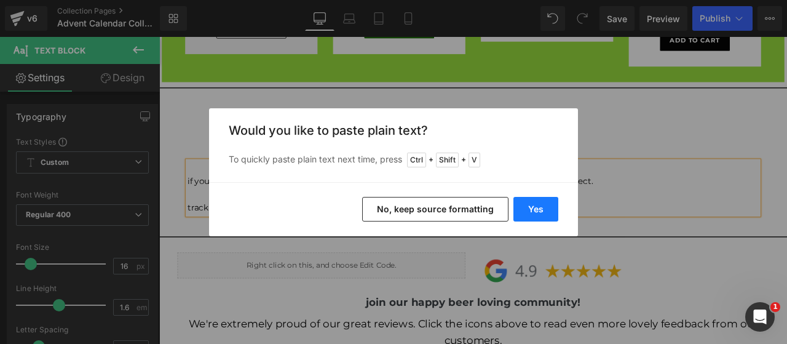
click at [538, 210] on button "Yes" at bounding box center [536, 209] width 45 height 25
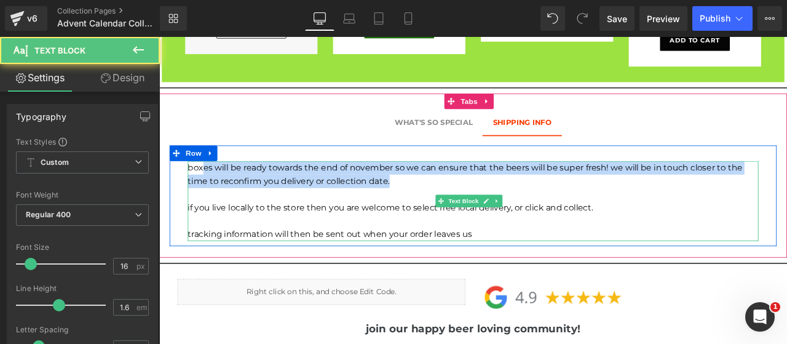
drag, startPoint x: 431, startPoint y: 204, endPoint x: 210, endPoint y: 192, distance: 220.6
click at [210, 192] on p "boxes will be ready towards the end of November so we can ensure that the beers…" at bounding box center [531, 199] width 677 height 31
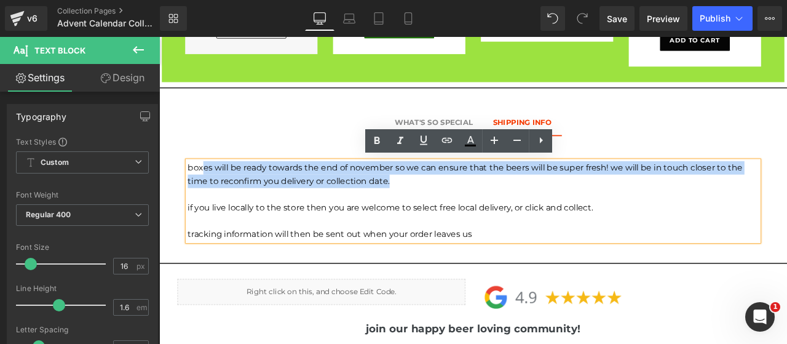
click at [694, 191] on p "boxes will be ready towards the end of November so we can ensure that the beers…" at bounding box center [531, 199] width 677 height 31
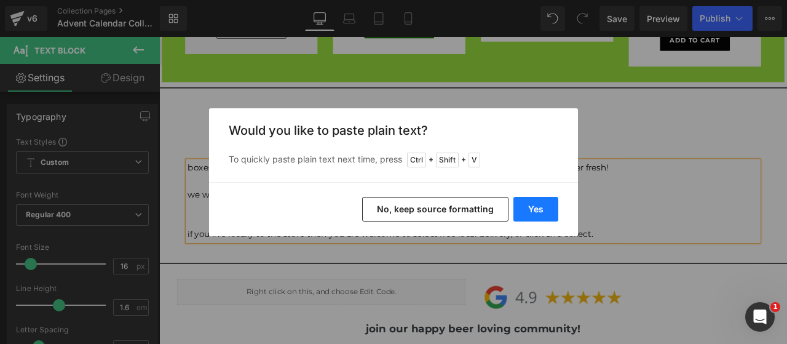
click at [538, 204] on button "Yes" at bounding box center [536, 209] width 45 height 25
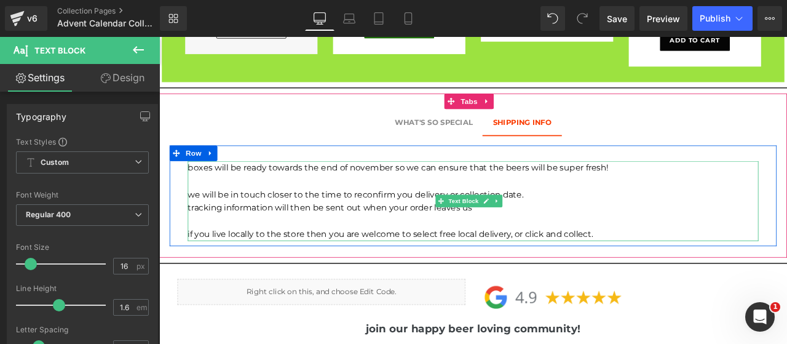
click at [621, 216] on p "we will be in touch closer to the time to reconfirm you delivery or collection …" at bounding box center [531, 224] width 677 height 16
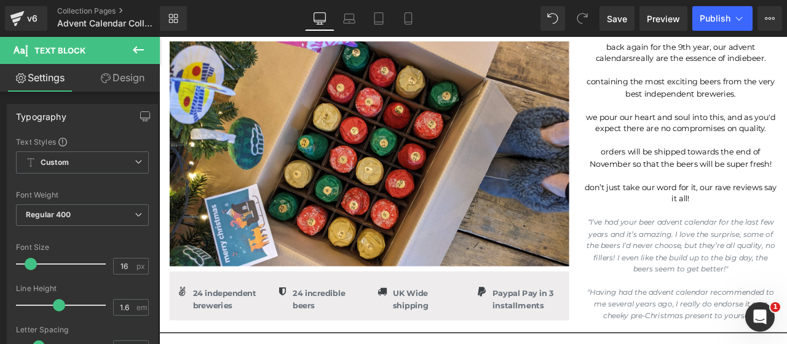
scroll to position [170, 0]
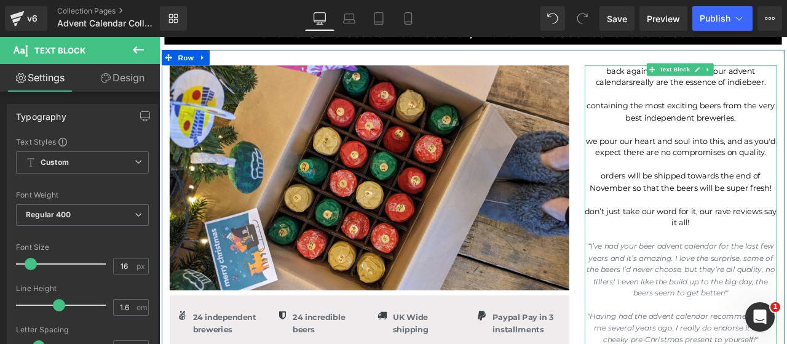
click at [771, 220] on span "orders will be shipped towards the end of November so that the beers will be su…" at bounding box center [777, 209] width 216 height 26
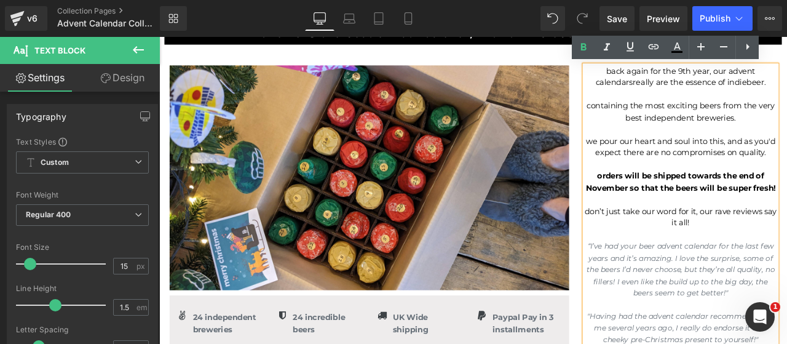
click at [727, 221] on strong "orders will be shipped towards the end of November so that the beers will be su…" at bounding box center [777, 209] width 225 height 26
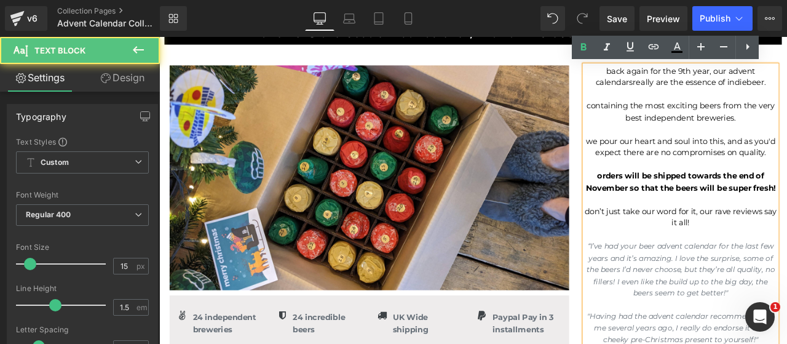
click at [727, 221] on strong "orders will be shipped towards the end of November so that the beers will be su…" at bounding box center [777, 209] width 225 height 26
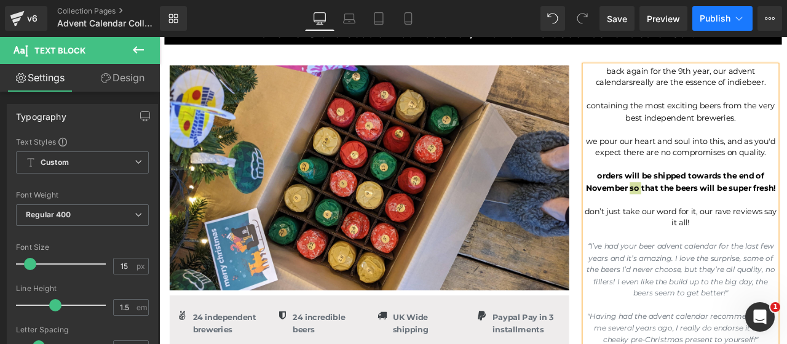
click at [714, 17] on span "Publish" at bounding box center [715, 19] width 31 height 10
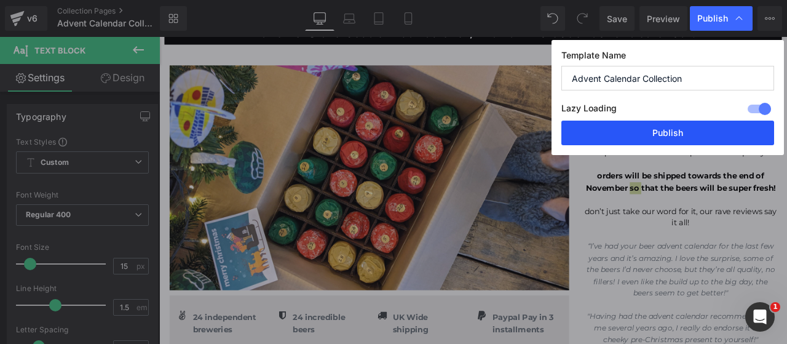
click at [688, 134] on button "Publish" at bounding box center [668, 133] width 213 height 25
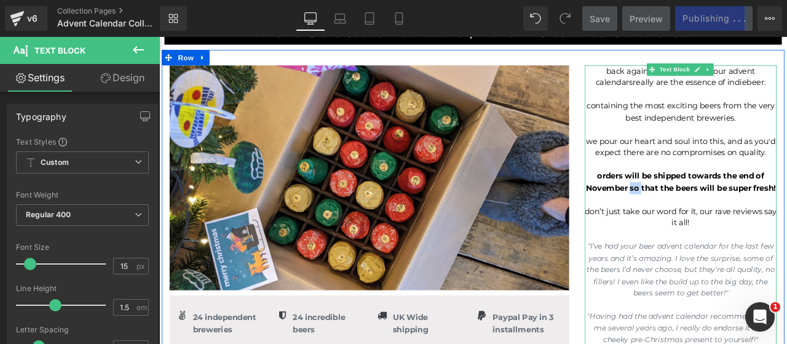
click at [725, 221] on strong "orders will be shipped towards the end of November so that the beers will be su…" at bounding box center [777, 209] width 225 height 26
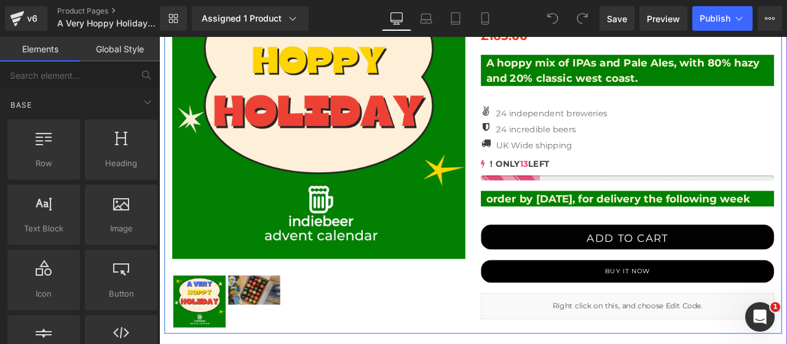
scroll to position [308, 0]
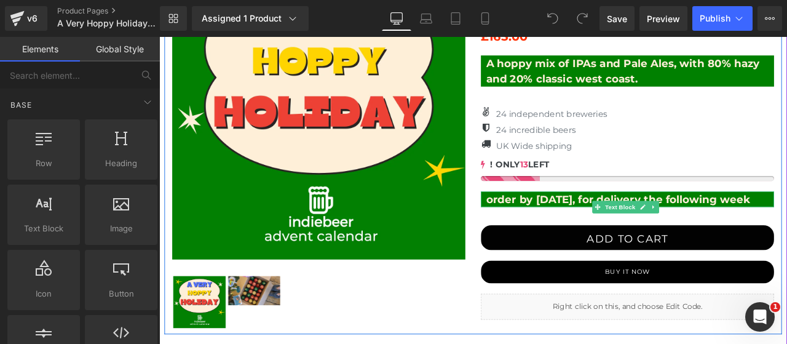
click at [701, 224] on p "order by 16th November, for delivery the following week" at bounding box center [717, 229] width 341 height 18
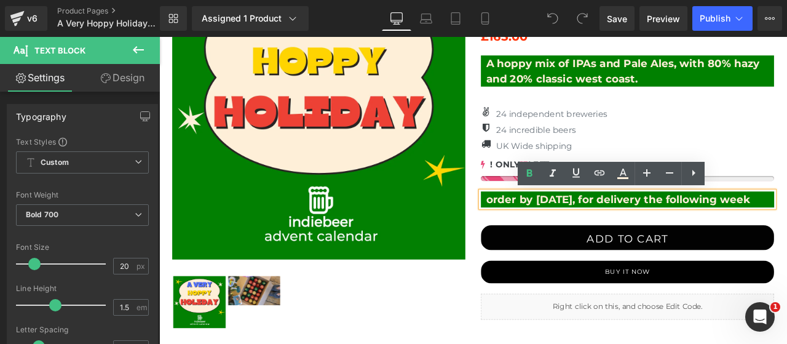
click at [699, 233] on p "order by 16th November, for delivery the following week" at bounding box center [717, 229] width 341 height 18
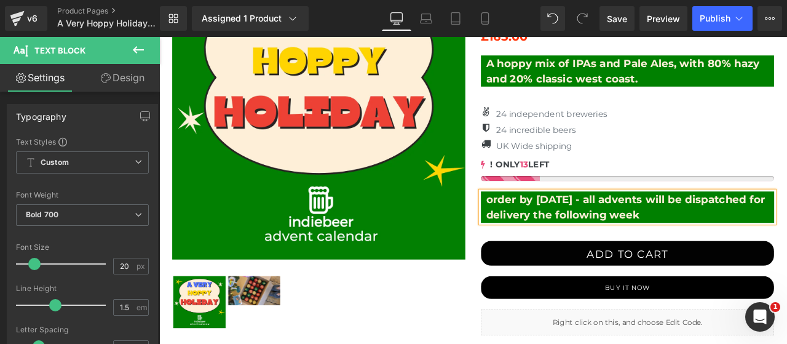
copy p "order by 16th November - all advents will be dispatched for delivery the follow…"
click at [710, 14] on span "Publish" at bounding box center [715, 19] width 31 height 10
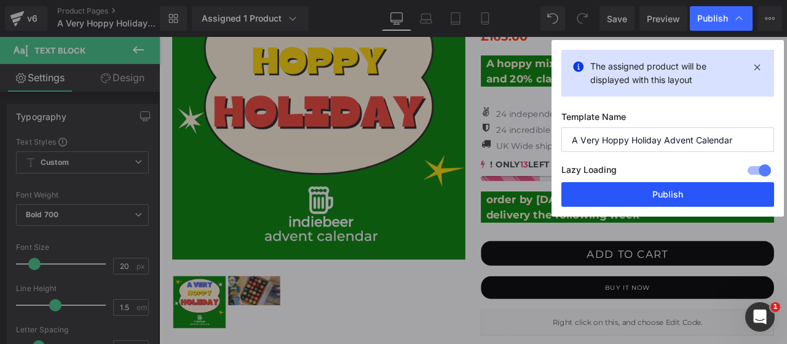
click at [665, 197] on button "Publish" at bounding box center [668, 194] width 213 height 25
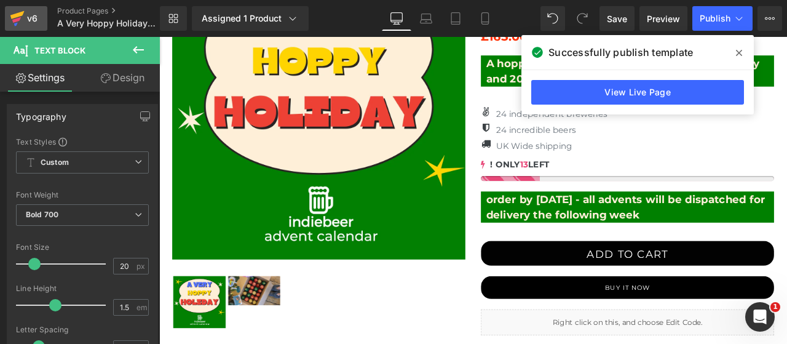
click at [22, 17] on icon at bounding box center [17, 18] width 15 height 31
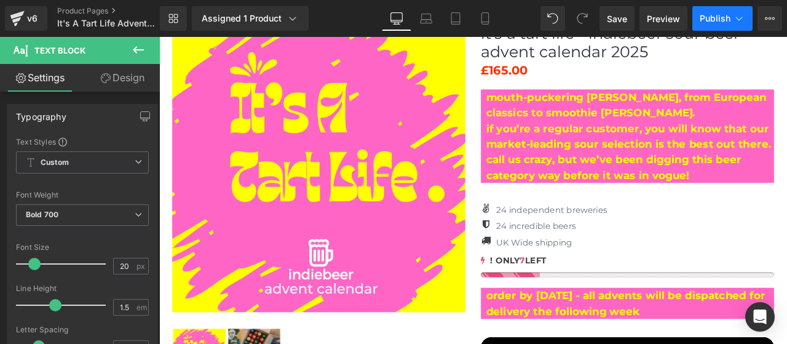
click at [717, 20] on span "Publish" at bounding box center [715, 19] width 31 height 10
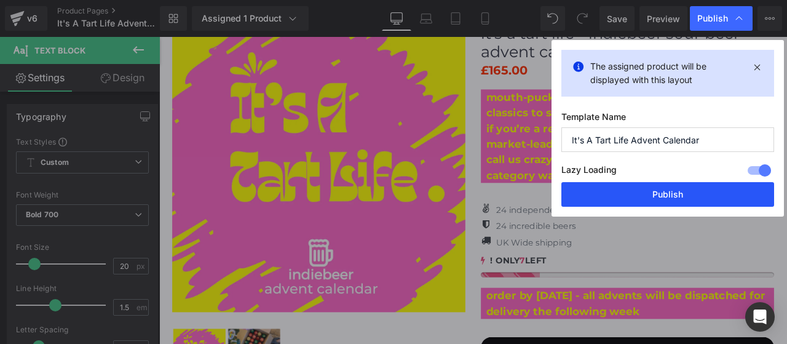
click at [675, 186] on button "Publish" at bounding box center [668, 194] width 213 height 25
